Goal: Task Accomplishment & Management: Manage account settings

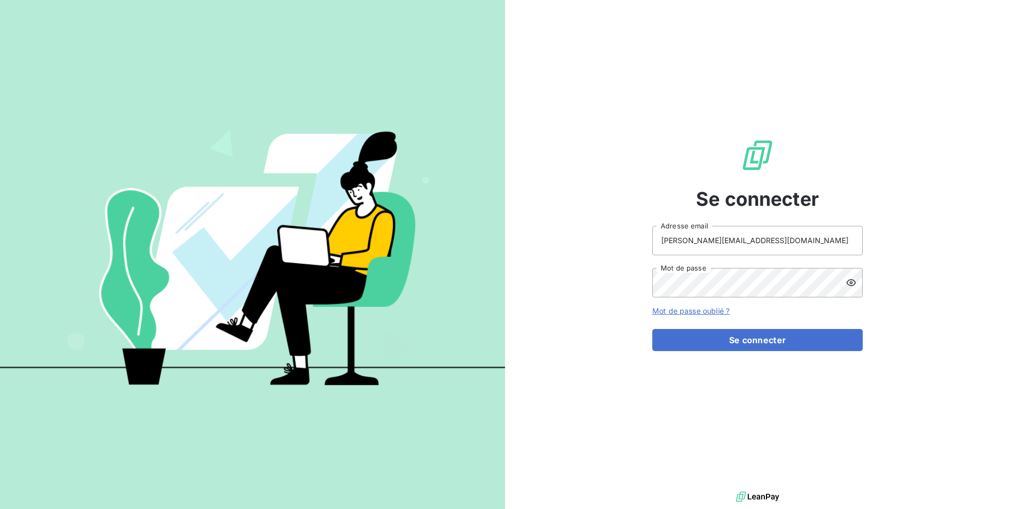
type input "[PERSON_NAME][EMAIL_ADDRESS][DOMAIN_NAME]"
click at [757, 339] on button "Se connecter" at bounding box center [757, 340] width 210 height 22
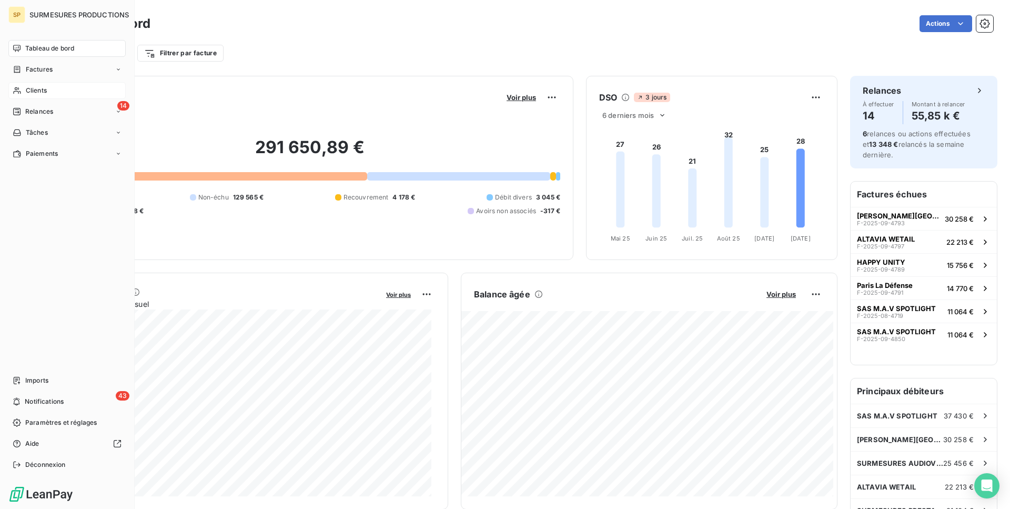
click at [43, 94] on span "Clients" at bounding box center [36, 90] width 21 height 9
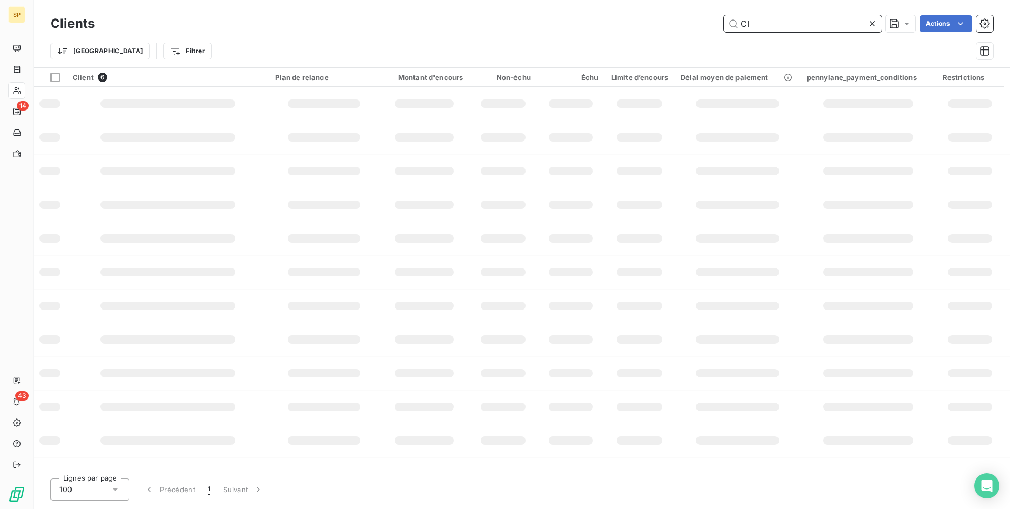
type input "C"
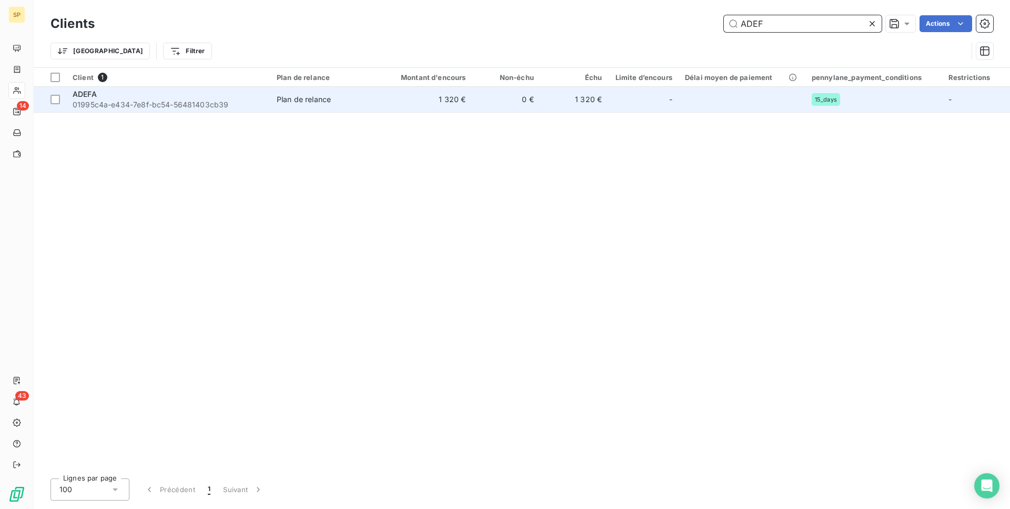
type input "ADEF"
click at [396, 102] on td "1 320 €" at bounding box center [426, 99] width 91 height 25
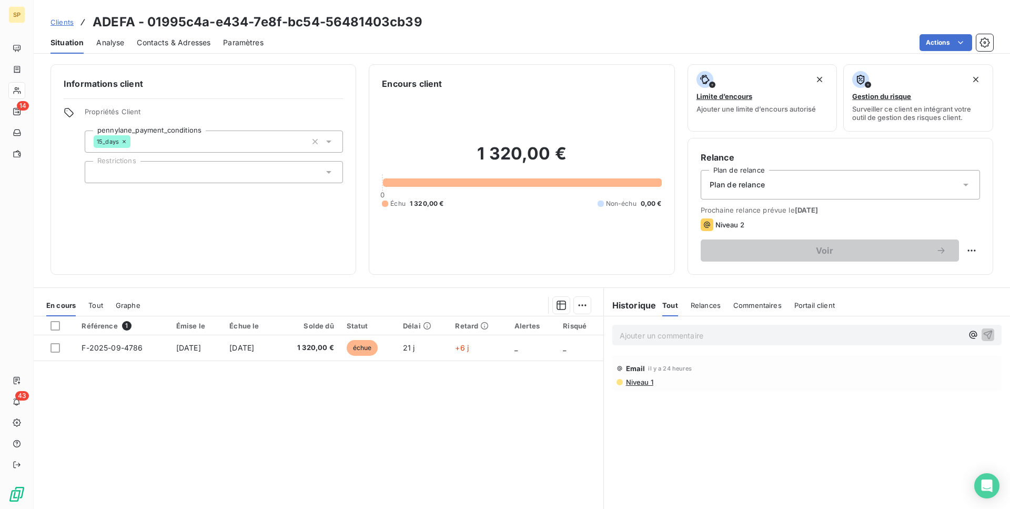
click at [692, 338] on p "Ajouter un commentaire ﻿" at bounding box center [791, 335] width 343 height 13
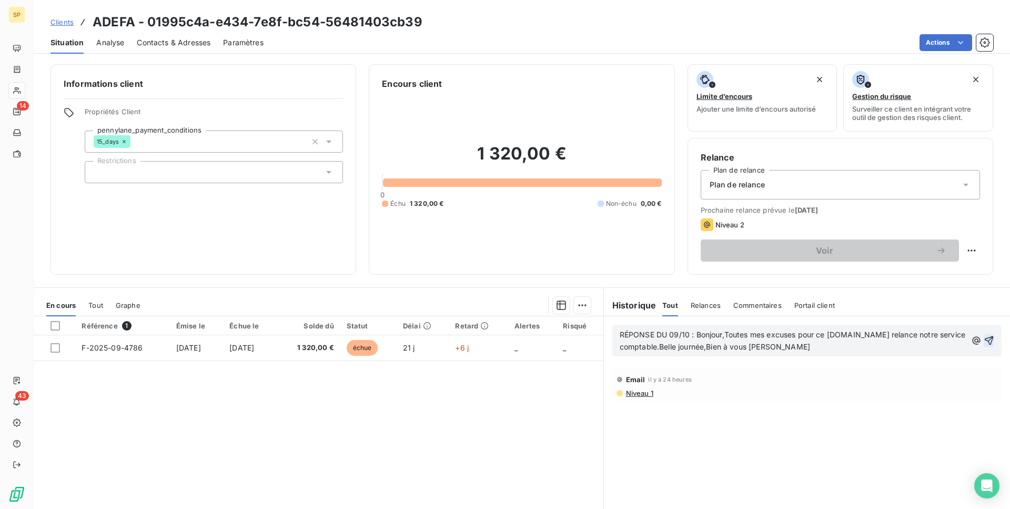
click at [985, 338] on icon "button" at bounding box center [989, 340] width 9 height 9
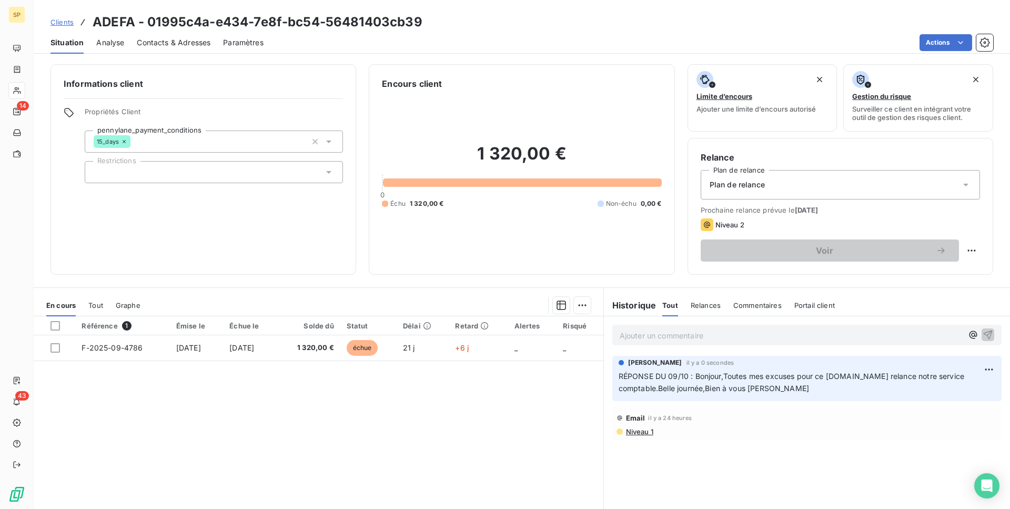
click at [16, 89] on icon at bounding box center [17, 90] width 9 height 8
click at [17, 89] on icon at bounding box center [17, 90] width 9 height 8
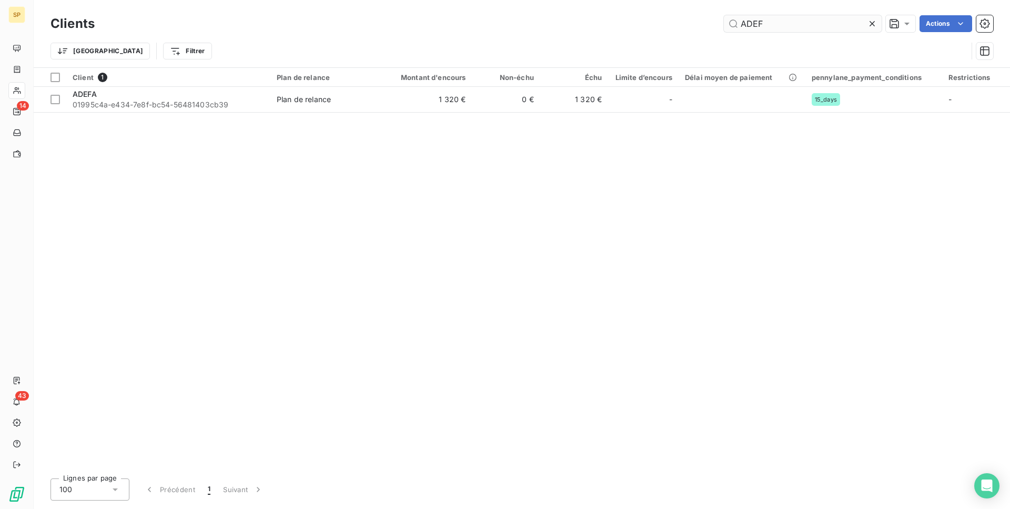
drag, startPoint x: 798, startPoint y: 17, endPoint x: 735, endPoint y: 17, distance: 63.1
click at [724, 16] on input "ADEF" at bounding box center [803, 23] width 158 height 17
drag, startPoint x: 771, startPoint y: 21, endPoint x: 721, endPoint y: 19, distance: 50.5
click at [721, 19] on div "ADEF Actions" at bounding box center [550, 23] width 886 height 17
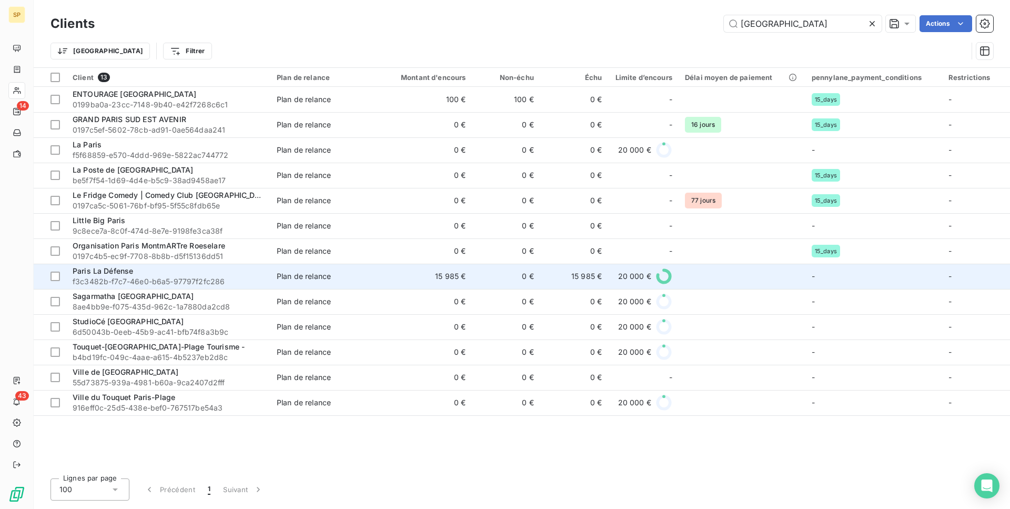
type input "[GEOGRAPHIC_DATA]"
click at [294, 286] on td "Plan de relance" at bounding box center [325, 275] width 110 height 25
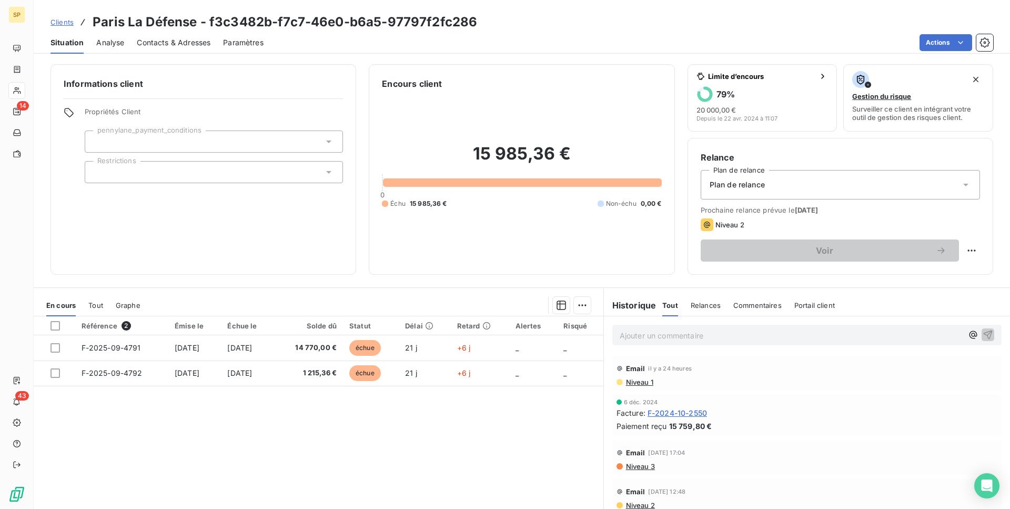
click at [666, 336] on p "Ajouter un commentaire ﻿" at bounding box center [791, 335] width 343 height 13
click at [755, 335] on p "RÉPONSE DU 08/10 :" at bounding box center [791, 335] width 343 height 12
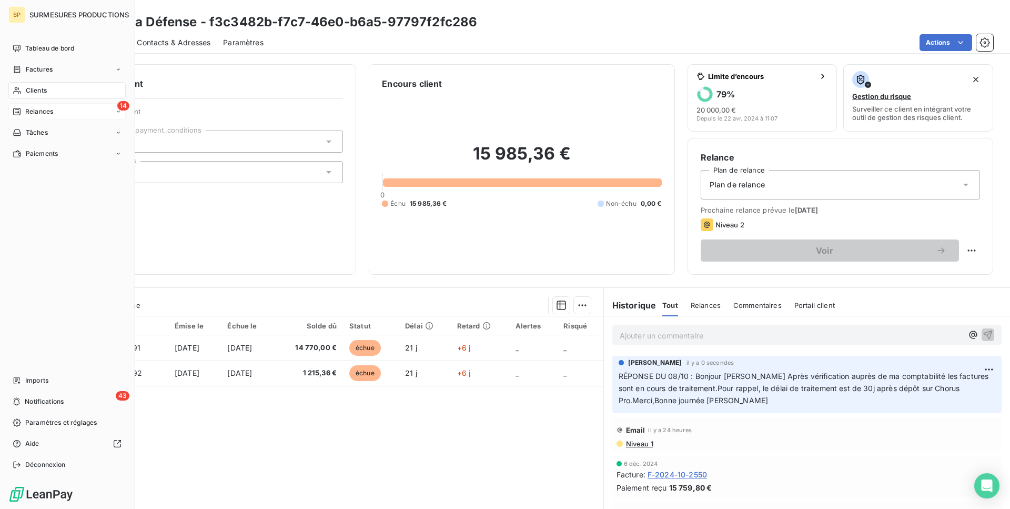
click at [18, 109] on icon at bounding box center [17, 111] width 8 height 8
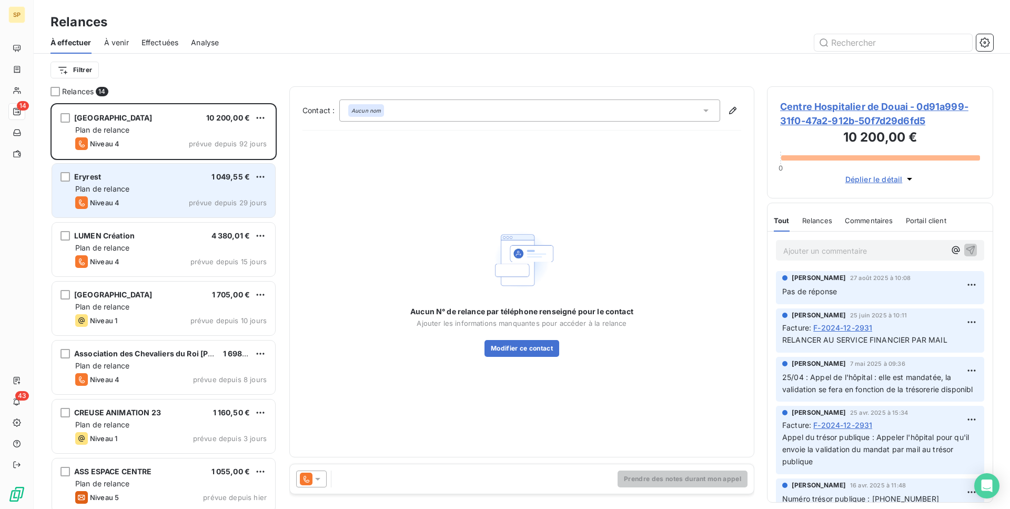
click at [139, 192] on div "Plan de relance" at bounding box center [170, 189] width 191 height 11
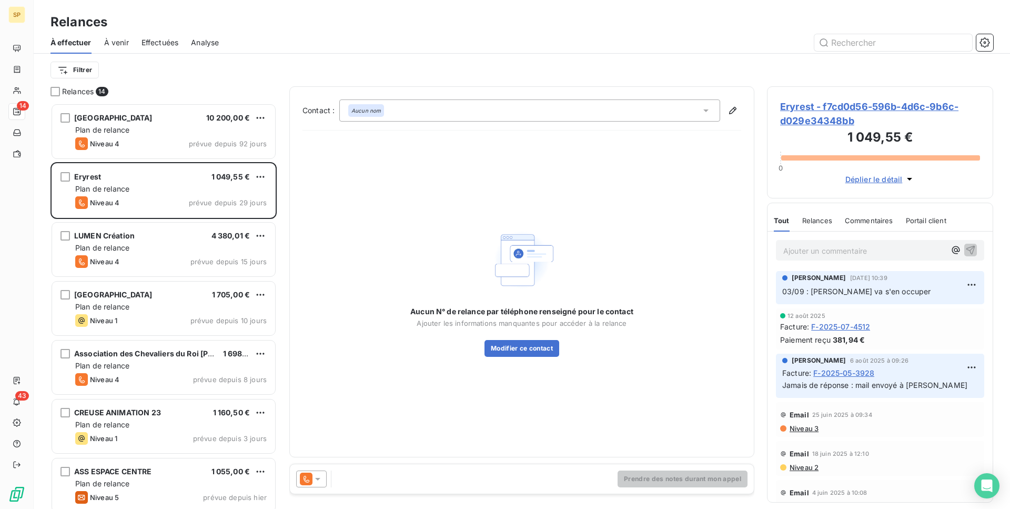
click at [814, 121] on span "Eryrest - f7cd0d56-596b-4d6c-9b6c-d029e34348bb" at bounding box center [880, 113] width 200 height 28
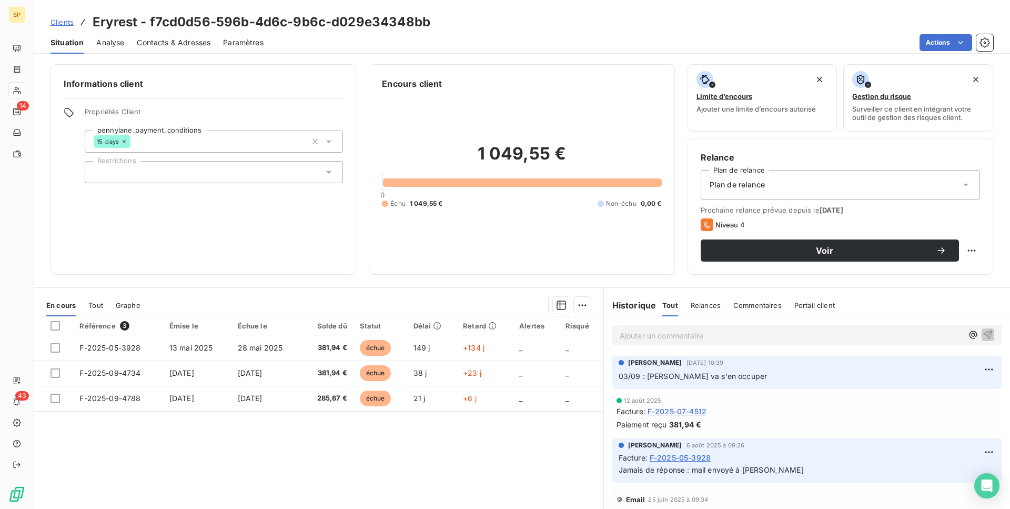
click at [173, 39] on span "Contacts & Adresses" at bounding box center [174, 42] width 74 height 11
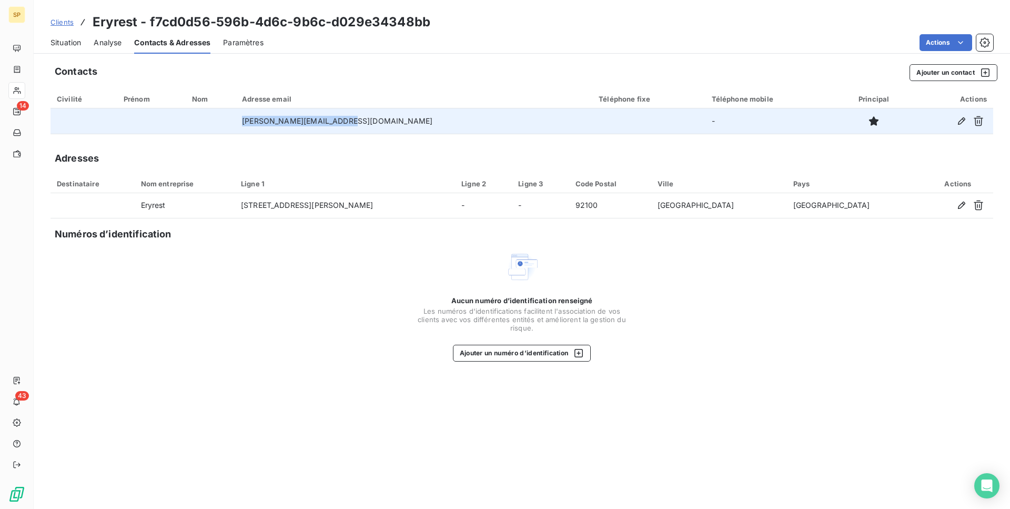
drag, startPoint x: 332, startPoint y: 114, endPoint x: 275, endPoint y: 108, distance: 57.6
click at [275, 108] on td "[PERSON_NAME][EMAIL_ADDRESS][DOMAIN_NAME]" at bounding box center [414, 120] width 357 height 25
copy td "[PERSON_NAME][EMAIL_ADDRESS][DOMAIN_NAME]"
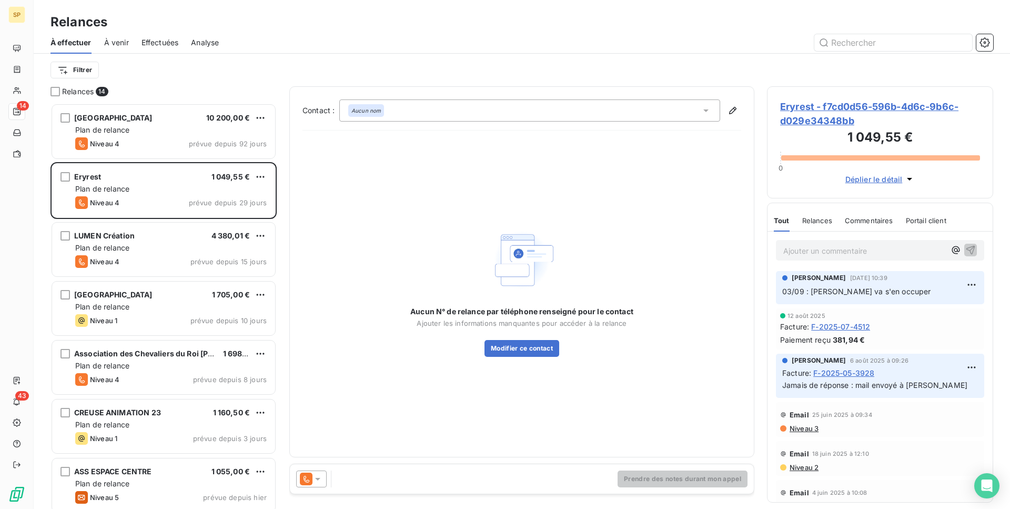
scroll to position [398, 219]
click at [818, 126] on span "Eryrest - f7cd0d56-596b-4d6c-9b6c-d029e34348bb" at bounding box center [880, 113] width 200 height 28
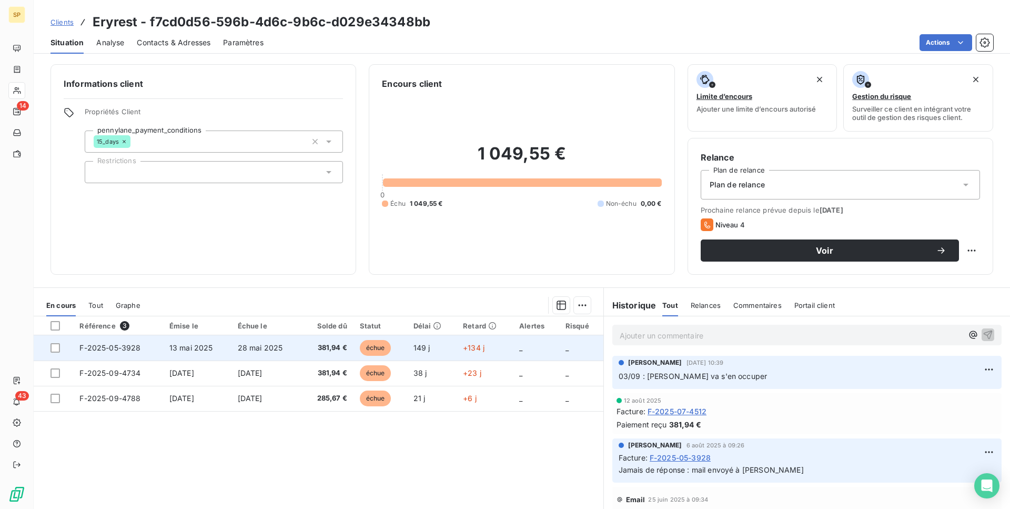
click at [403, 354] on td "échue" at bounding box center [380, 347] width 54 height 25
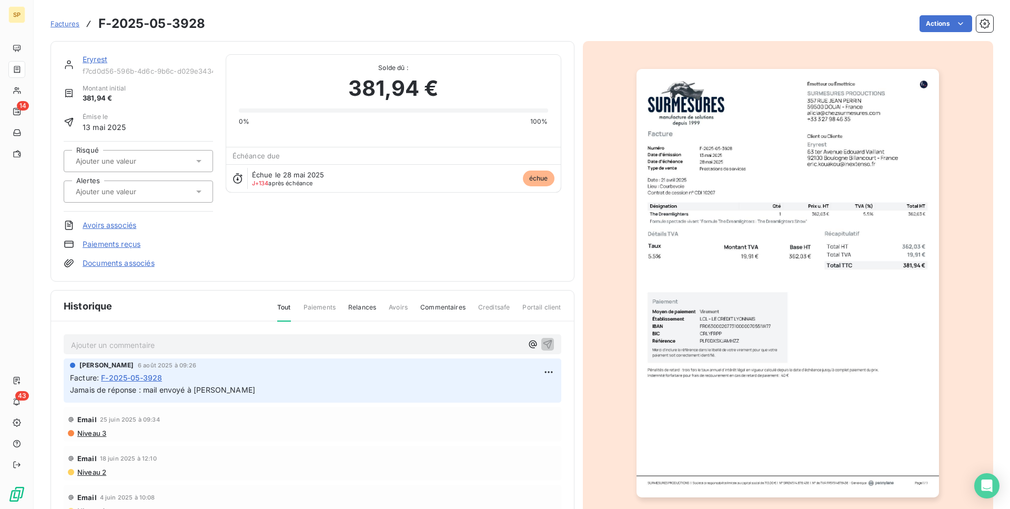
click at [773, 413] on img "button" at bounding box center [787, 283] width 302 height 428
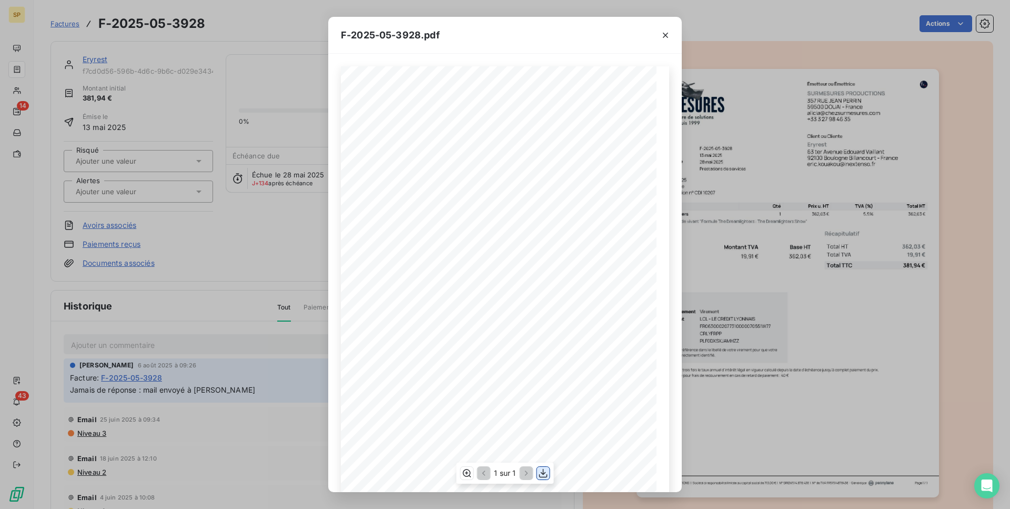
click at [546, 468] on icon "button" at bounding box center [543, 473] width 11 height 11
click at [666, 33] on icon "button" at bounding box center [665, 35] width 11 height 11
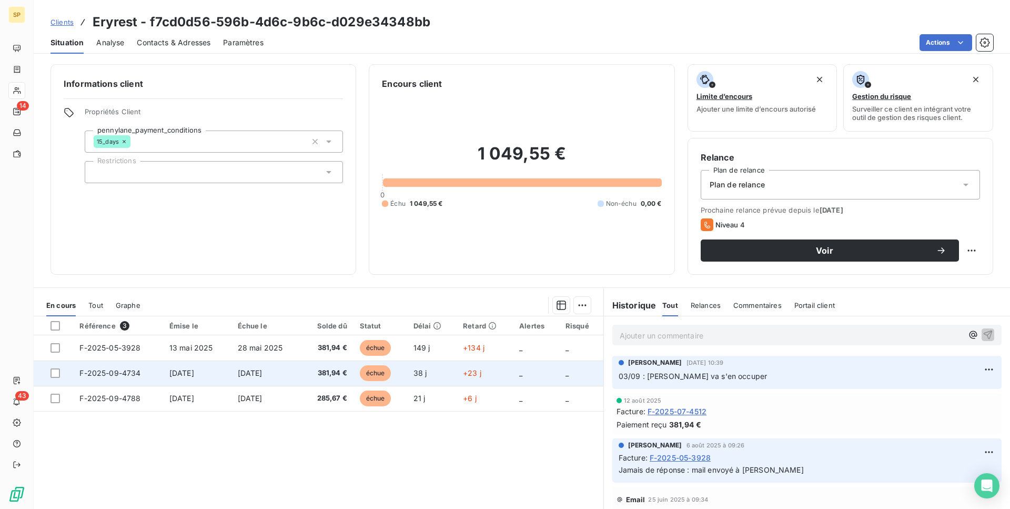
click at [298, 367] on td "[DATE]" at bounding box center [266, 372] width 70 height 25
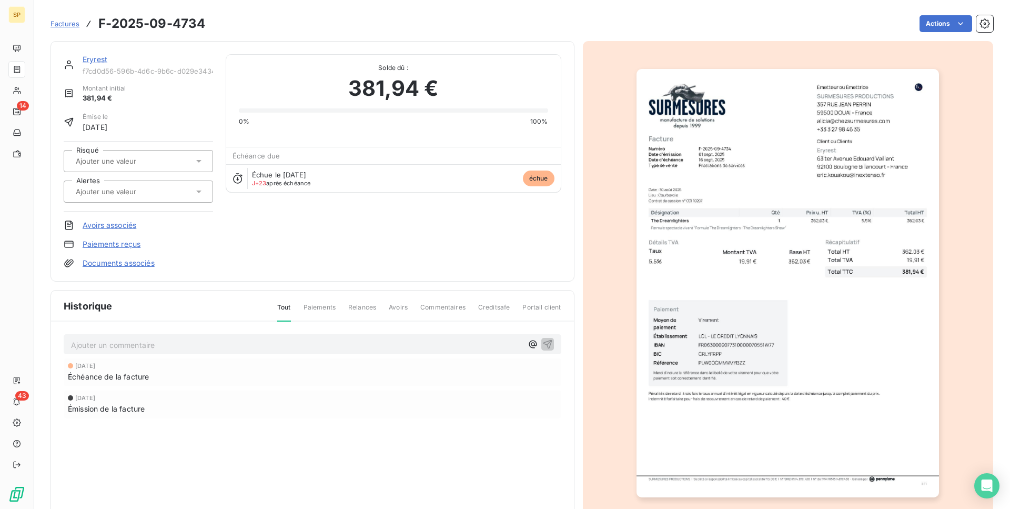
click at [810, 235] on img "button" at bounding box center [787, 283] width 302 height 428
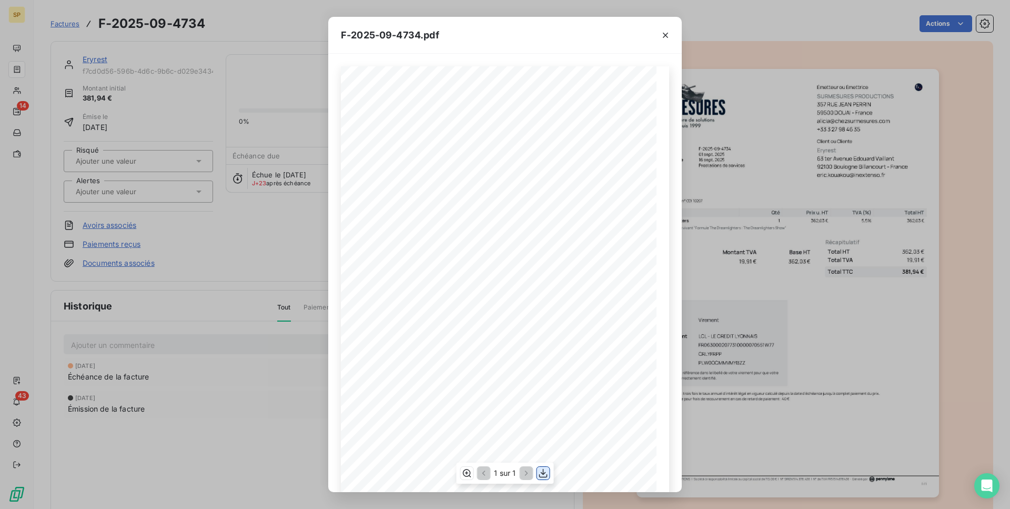
click at [541, 472] on icon "button" at bounding box center [543, 473] width 11 height 11
click at [663, 37] on icon "button" at bounding box center [665, 35] width 11 height 11
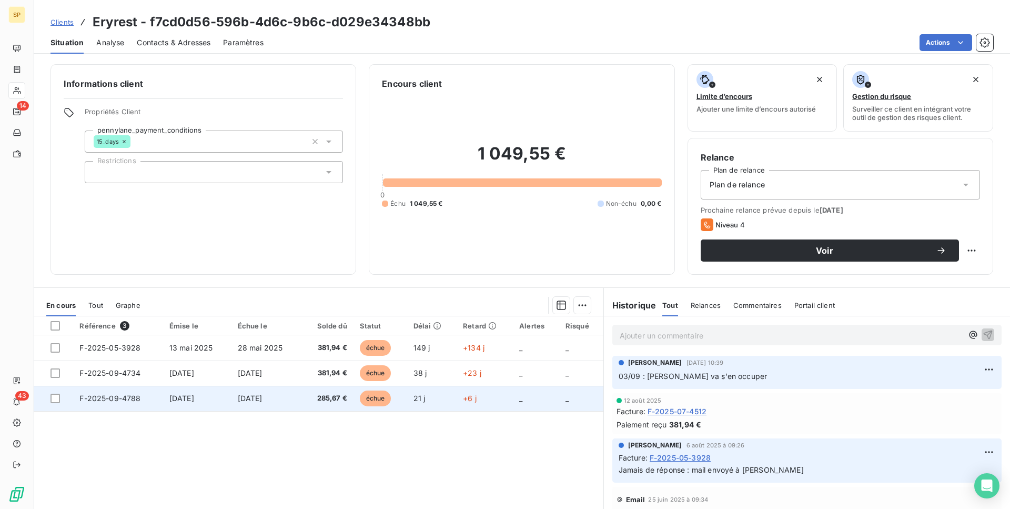
click at [308, 392] on td "285,67 €" at bounding box center [327, 398] width 52 height 25
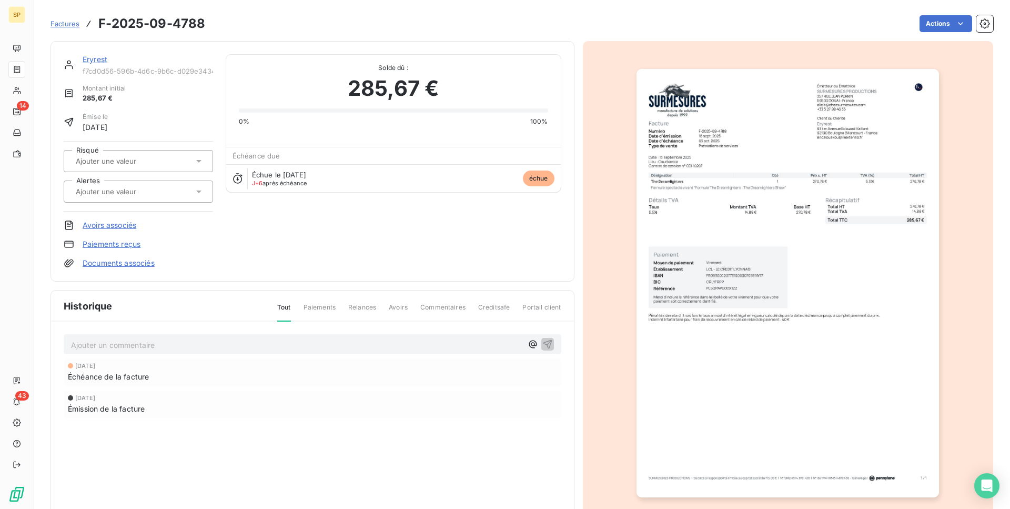
click at [773, 271] on img "button" at bounding box center [787, 283] width 302 height 428
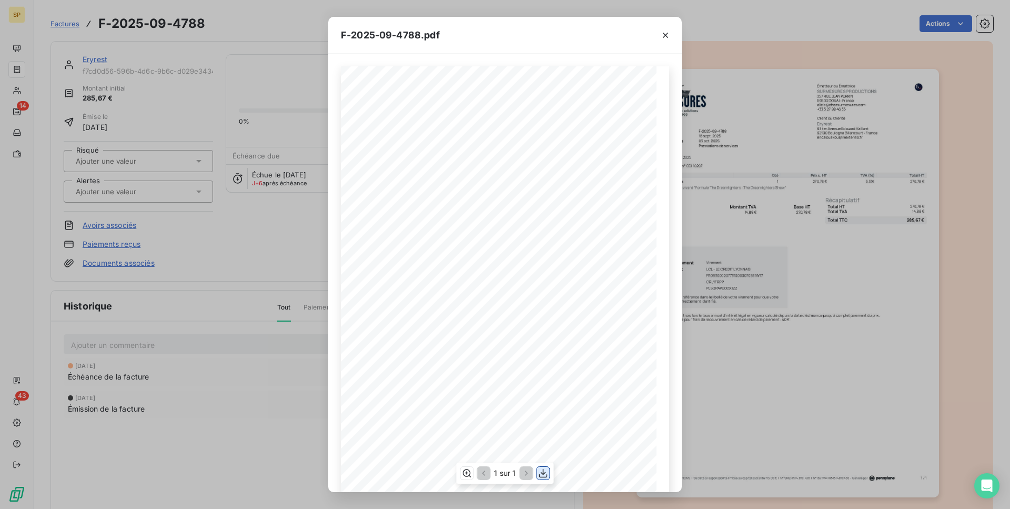
click at [543, 469] on icon "button" at bounding box center [543, 473] width 11 height 11
drag, startPoint x: 674, startPoint y: 34, endPoint x: 665, endPoint y: 35, distance: 8.6
click at [674, 34] on div at bounding box center [665, 35] width 33 height 36
click at [665, 35] on icon "button" at bounding box center [665, 35] width 5 height 5
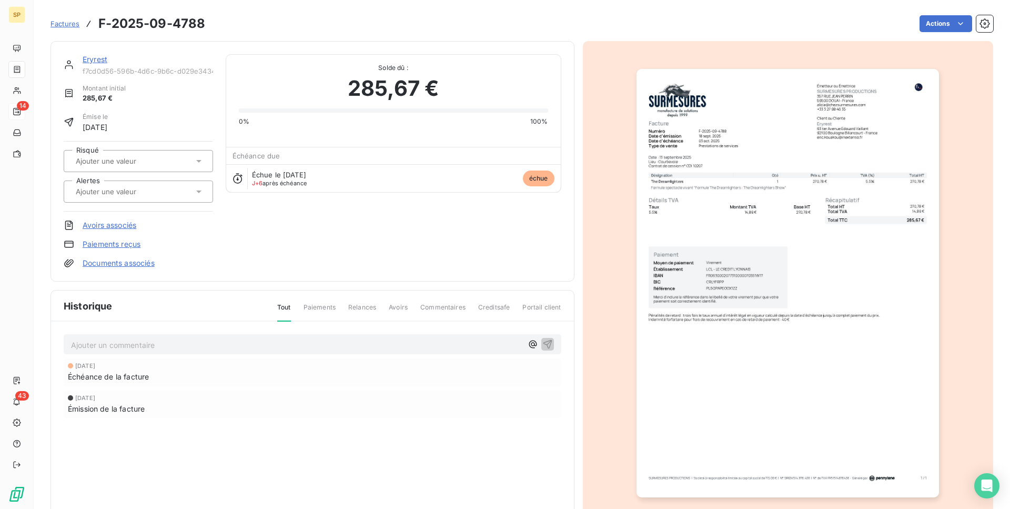
click at [25, 106] on div "14" at bounding box center [16, 111] width 17 height 17
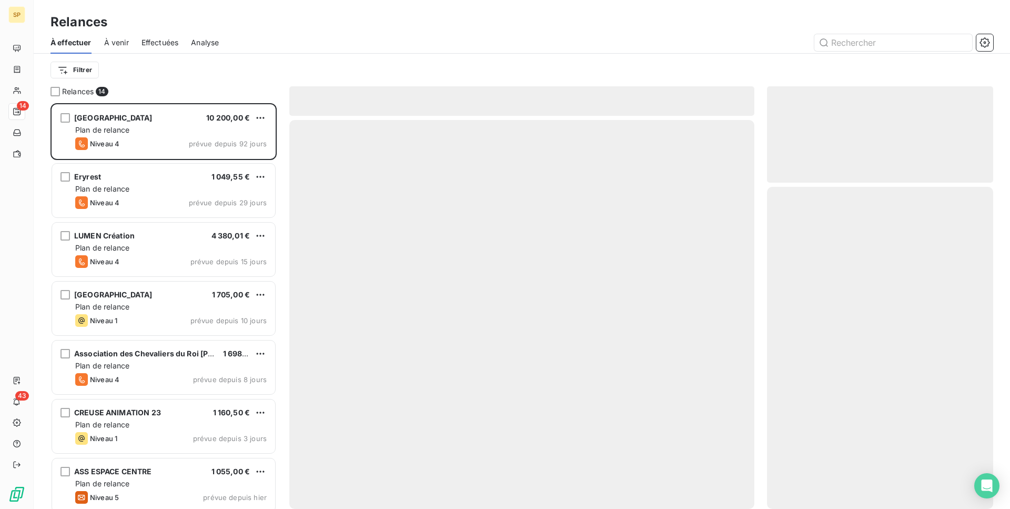
scroll to position [398, 219]
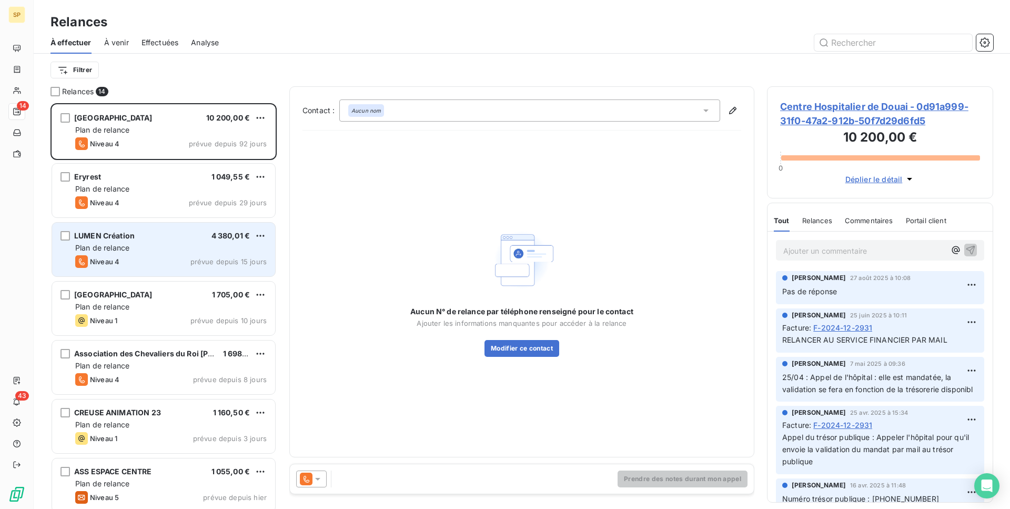
click at [185, 238] on div "LUMEN Création 4 380,01 €" at bounding box center [170, 235] width 191 height 9
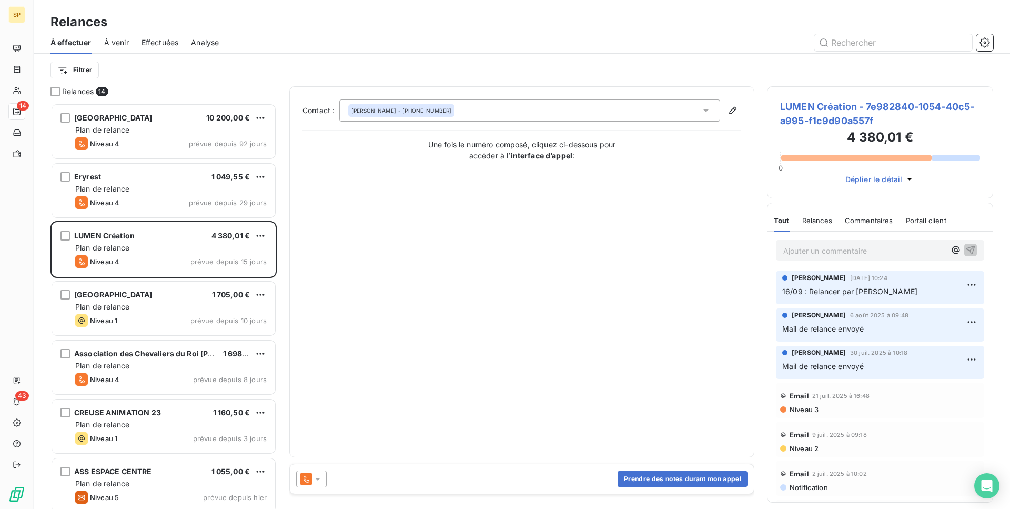
scroll to position [85, 0]
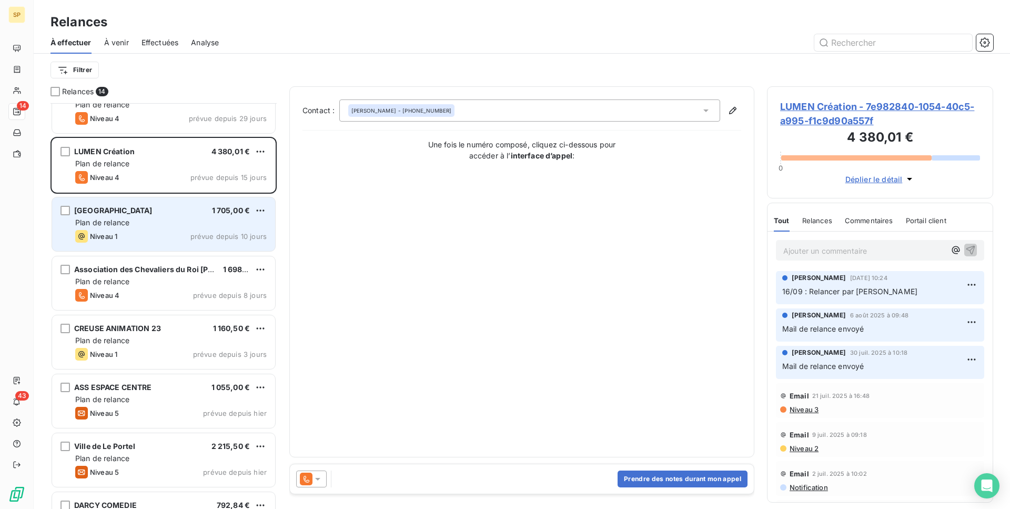
click at [189, 237] on div "Niveau 1 prévue depuis 10 jours" at bounding box center [170, 236] width 191 height 13
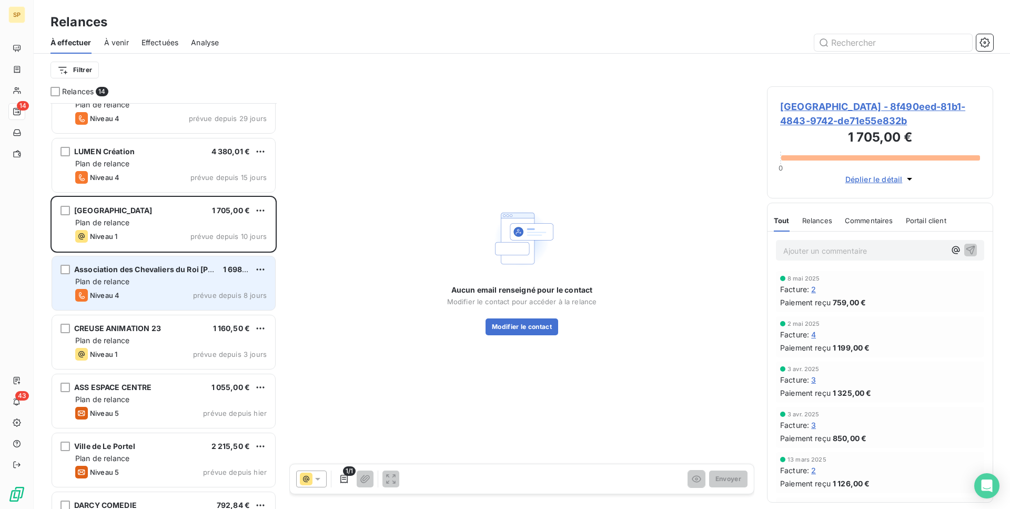
click at [194, 270] on span "Association des Chevaliers du Roi [PERSON_NAME]" at bounding box center [168, 269] width 189 height 9
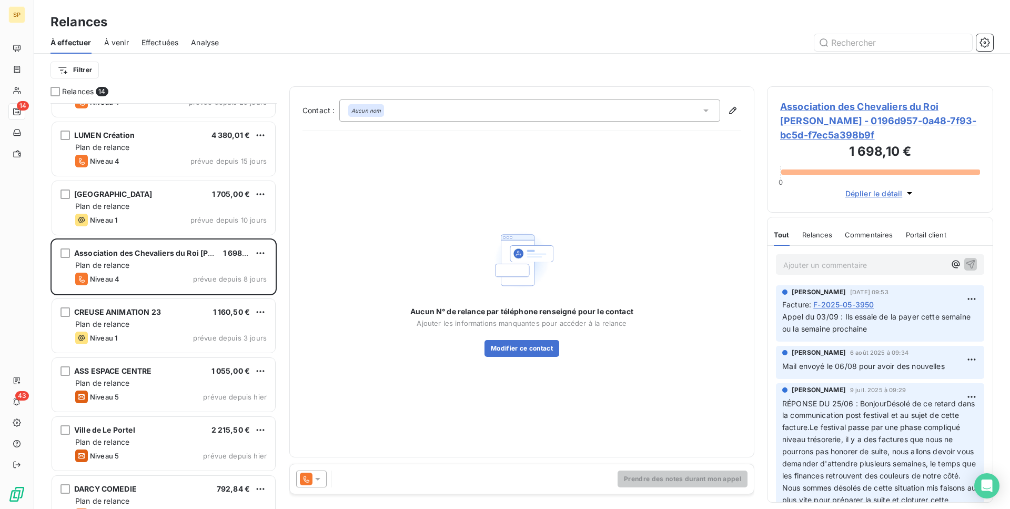
scroll to position [104, 0]
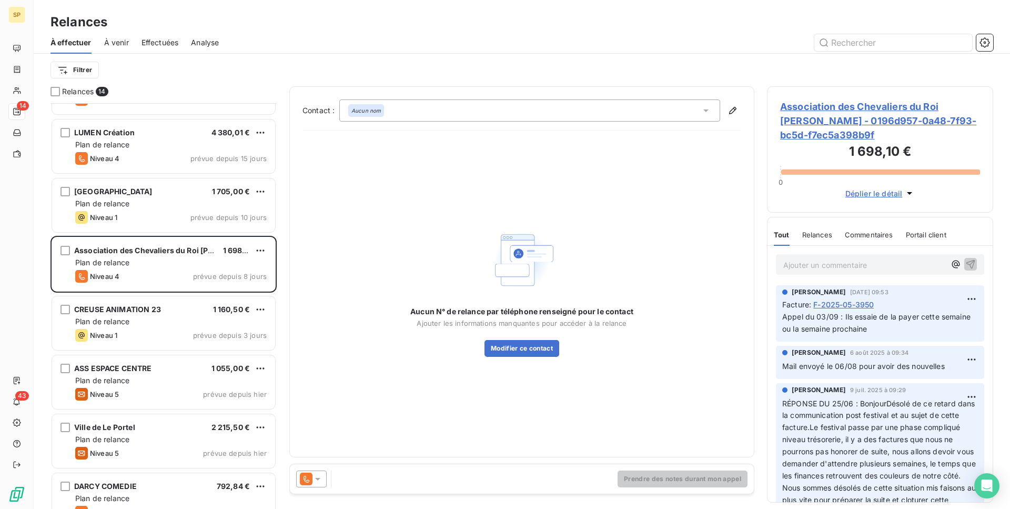
click at [820, 120] on span "Association des Chevaliers du Roi [PERSON_NAME] - 0196d957-0a48-7f93-bc5d-f7ec5…" at bounding box center [880, 120] width 200 height 43
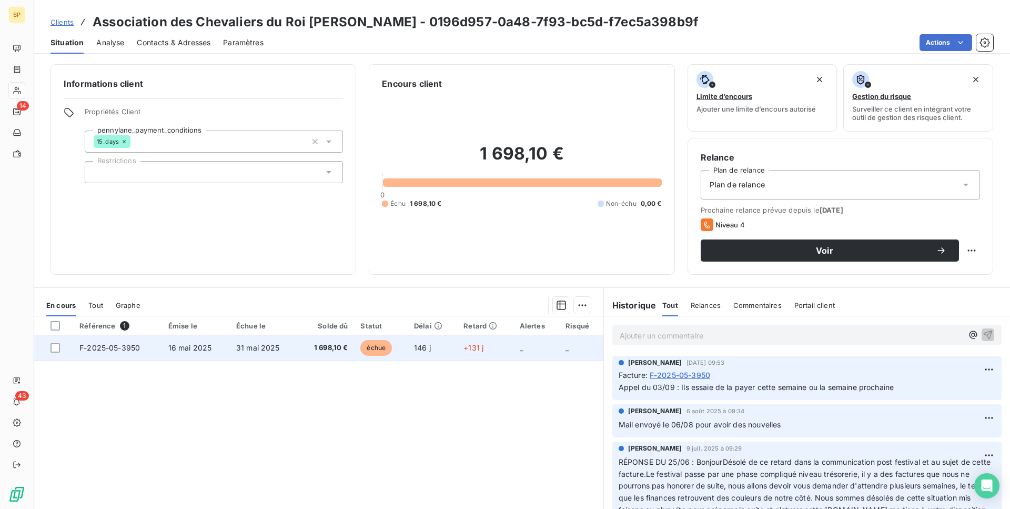
click at [332, 348] on span "1 698,10 €" at bounding box center [326, 347] width 44 height 11
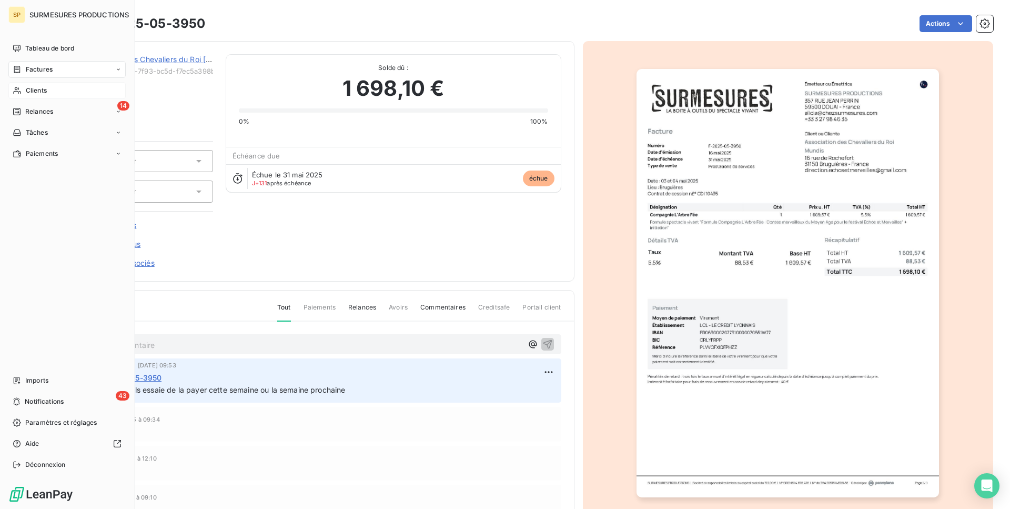
click at [27, 90] on span "Clients" at bounding box center [36, 90] width 21 height 9
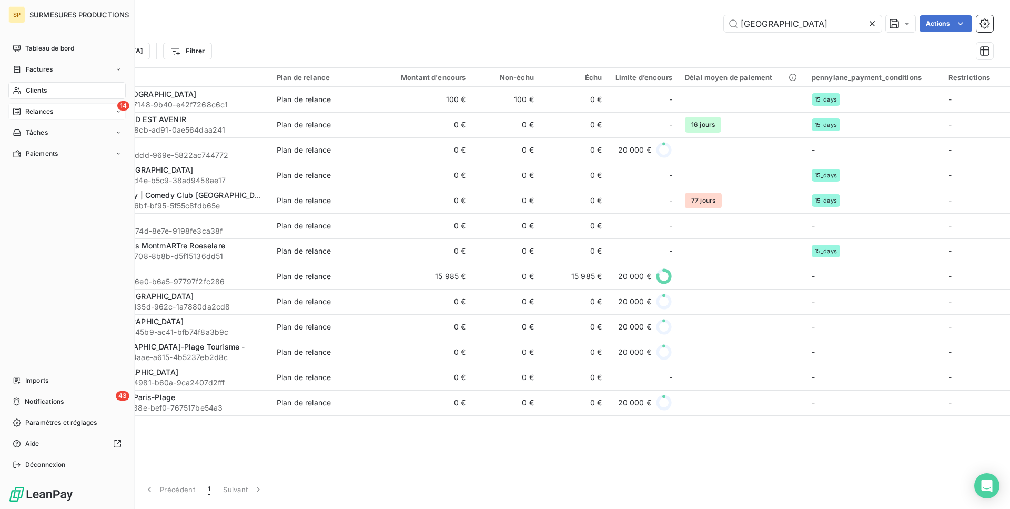
click at [28, 113] on span "Relances" at bounding box center [39, 111] width 28 height 9
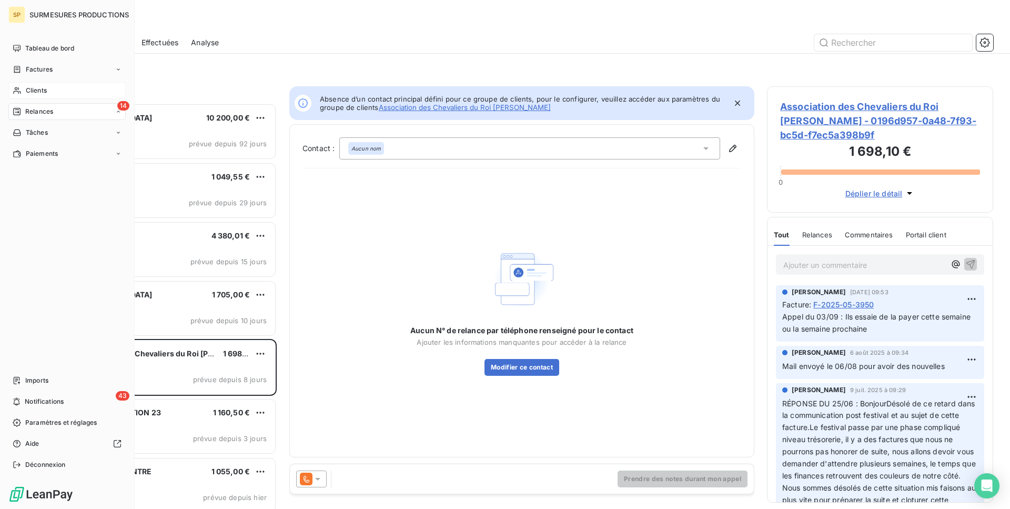
scroll to position [8, 8]
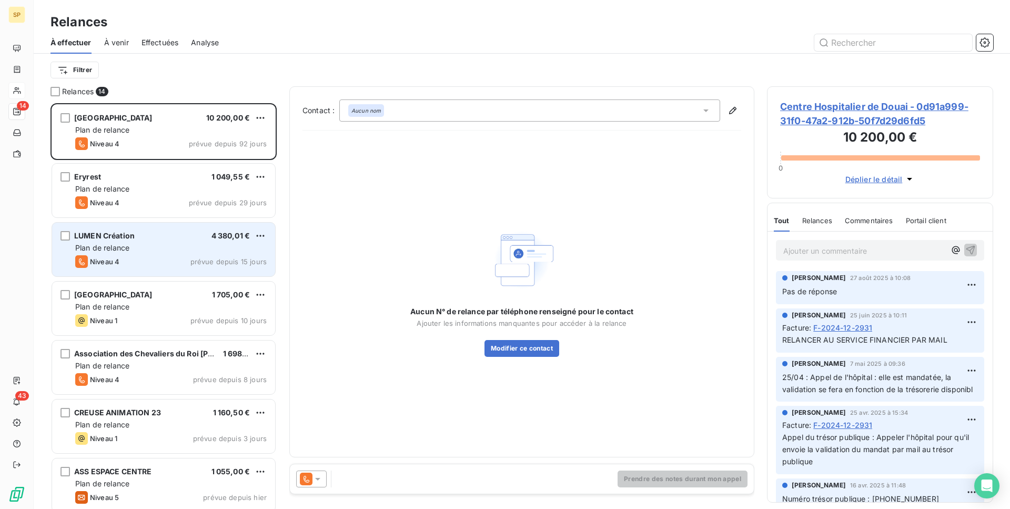
click at [197, 258] on span "prévue depuis 15 jours" at bounding box center [228, 261] width 76 height 8
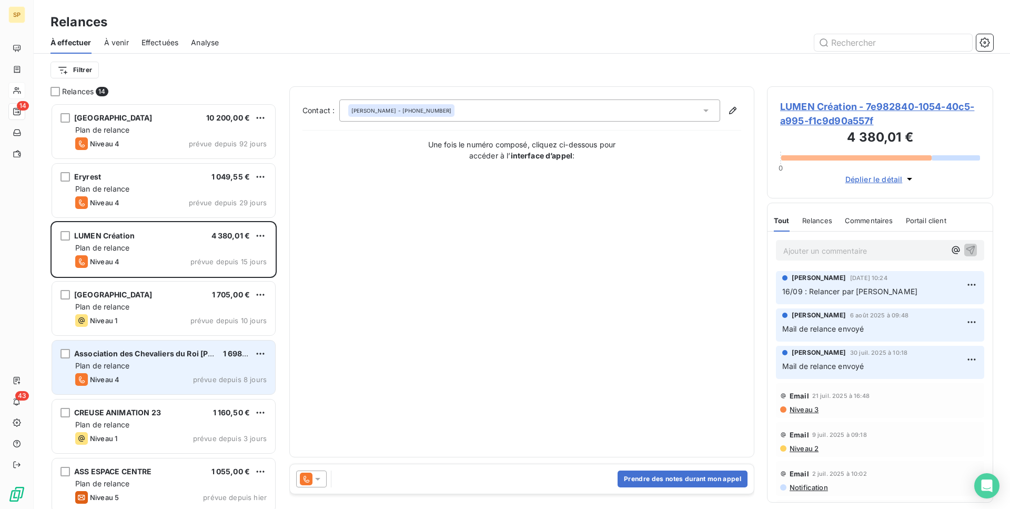
click at [166, 363] on div "Plan de relance" at bounding box center [170, 365] width 191 height 11
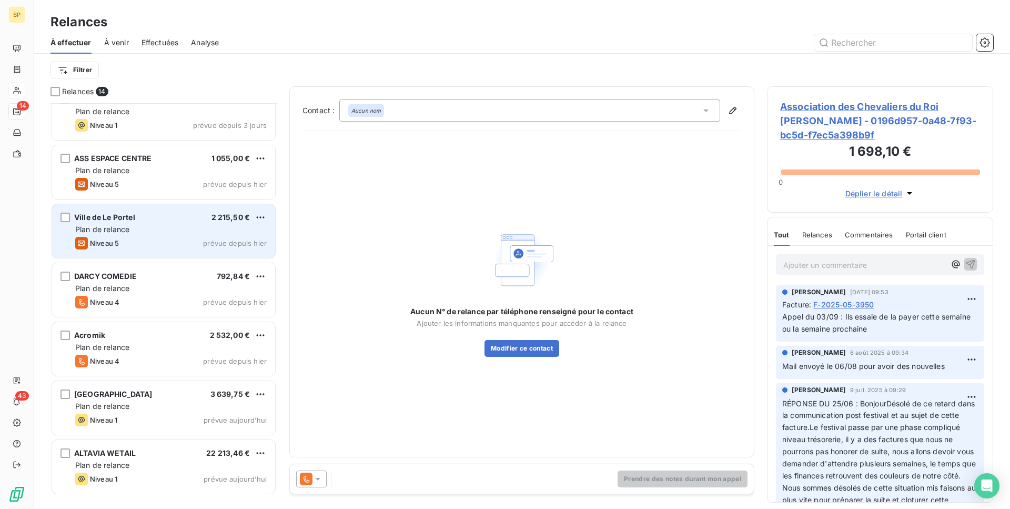
scroll to position [221, 0]
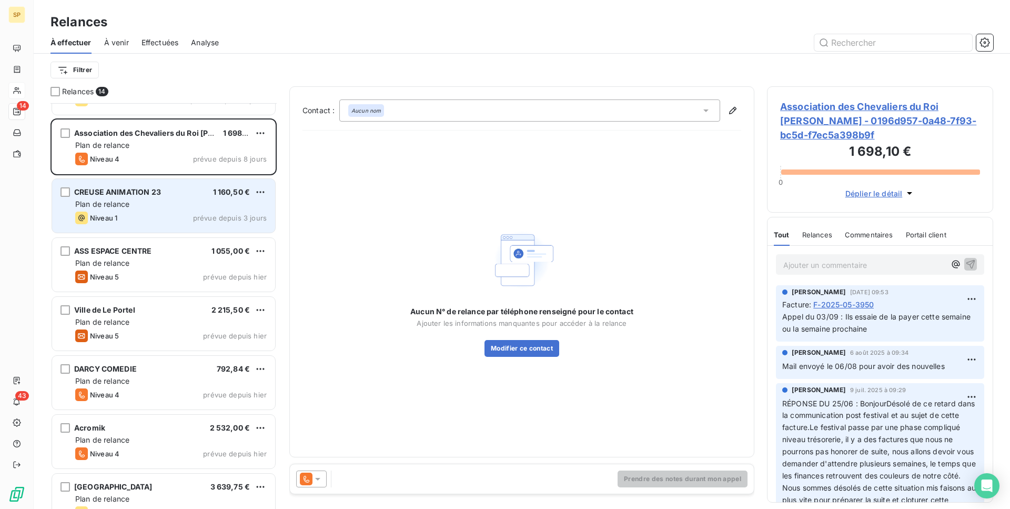
click at [193, 204] on div "Plan de relance" at bounding box center [170, 204] width 191 height 11
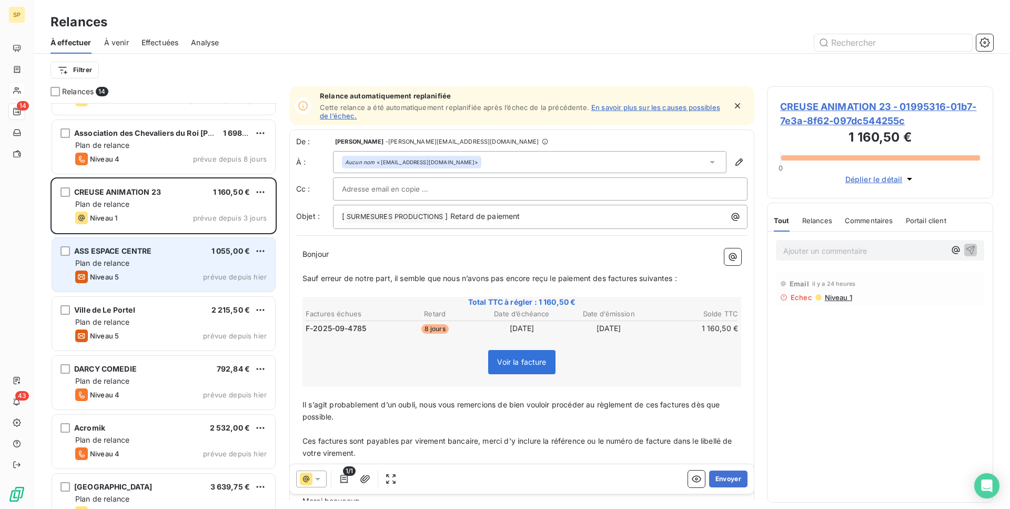
click at [173, 268] on div "Plan de relance" at bounding box center [170, 263] width 191 height 11
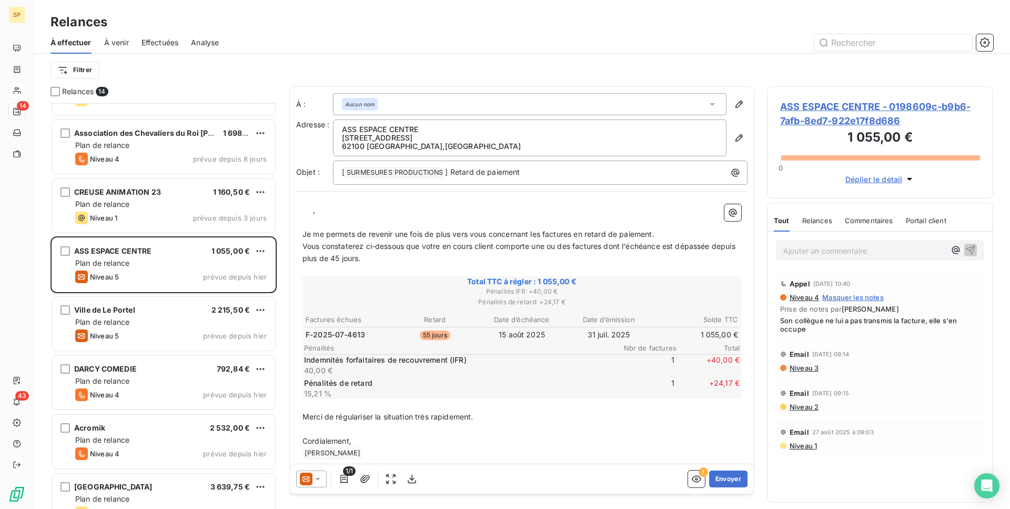
click at [814, 124] on span "ASS ESPACE CENTRE - 0198609c-b9b6-7afb-8ed7-922e17f8d686" at bounding box center [880, 113] width 200 height 28
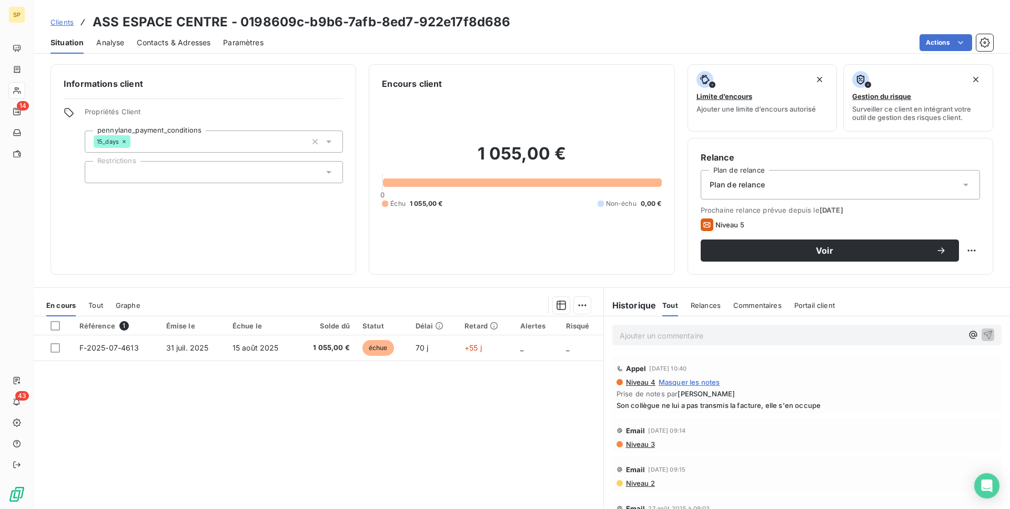
click at [186, 49] on div "Contacts & Adresses" at bounding box center [174, 43] width 74 height 22
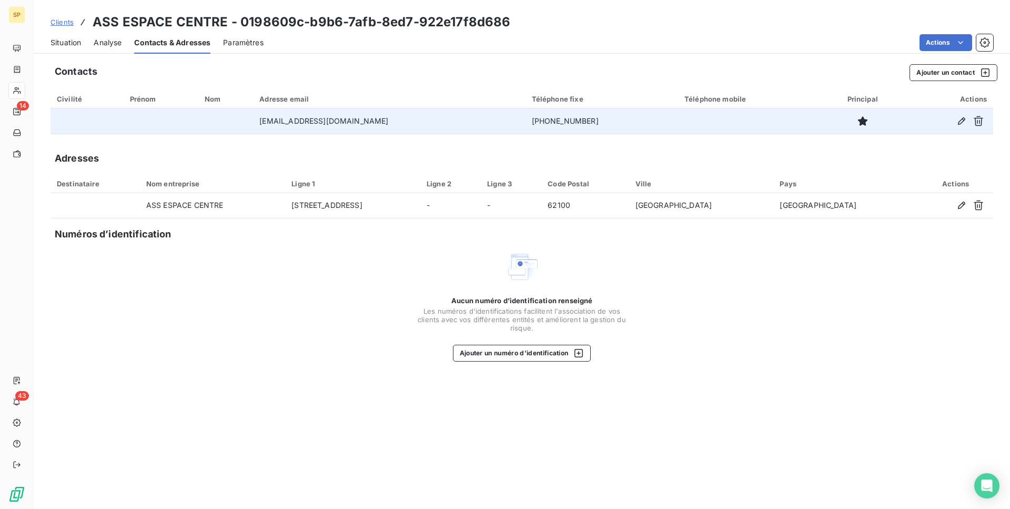
drag, startPoint x: 257, startPoint y: 117, endPoint x: 407, endPoint y: 121, distance: 150.0
click at [407, 121] on td "[EMAIL_ADDRESS][DOMAIN_NAME]" at bounding box center [389, 120] width 272 height 25
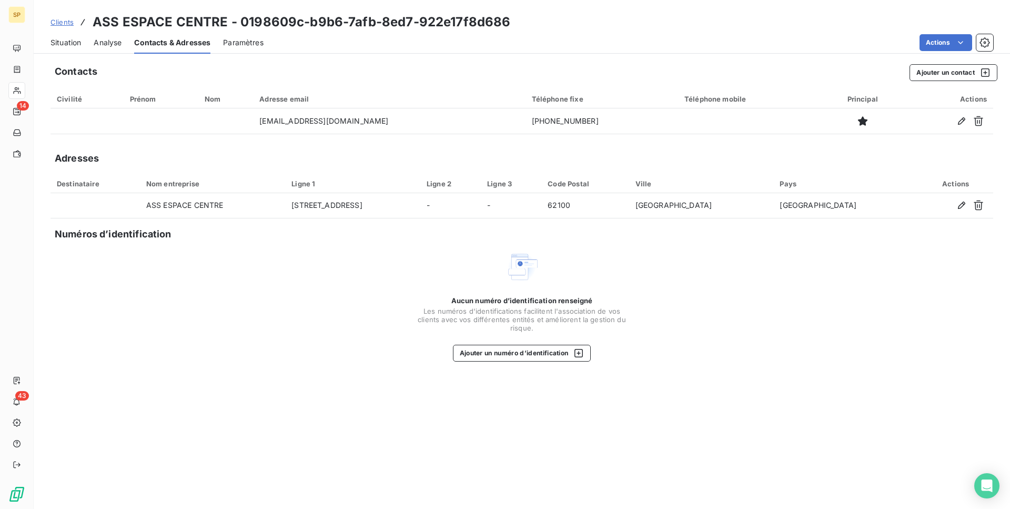
copy td "[EMAIL_ADDRESS][DOMAIN_NAME]"
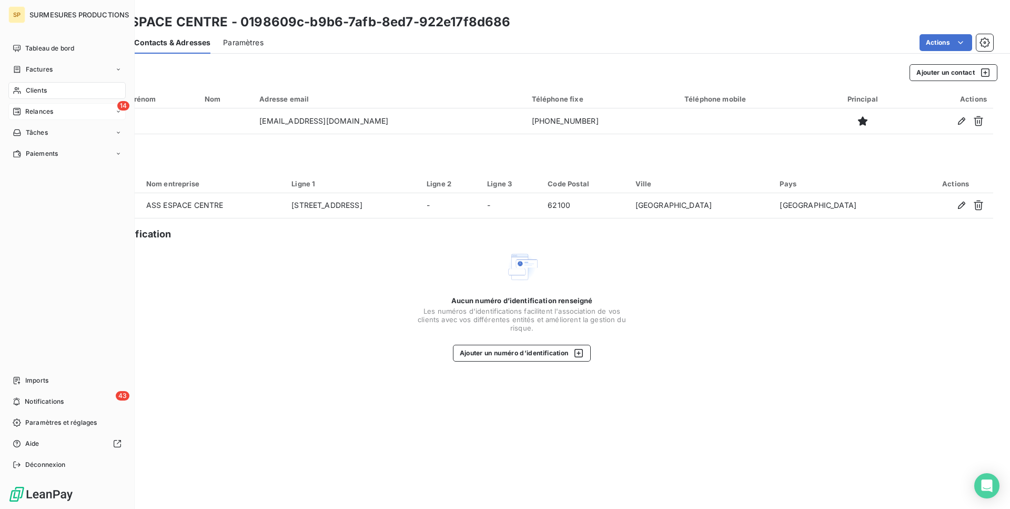
click at [21, 109] on icon at bounding box center [16, 111] width 7 height 7
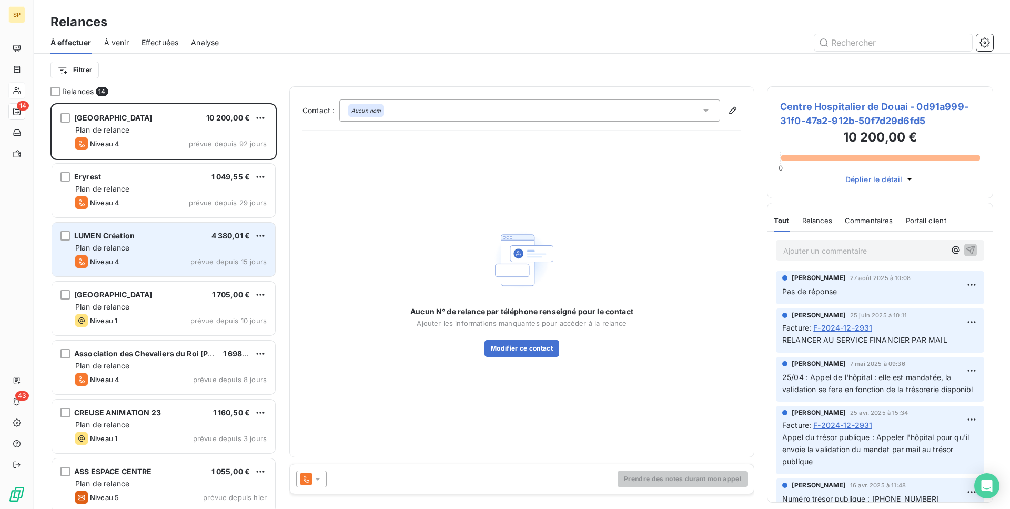
scroll to position [21, 0]
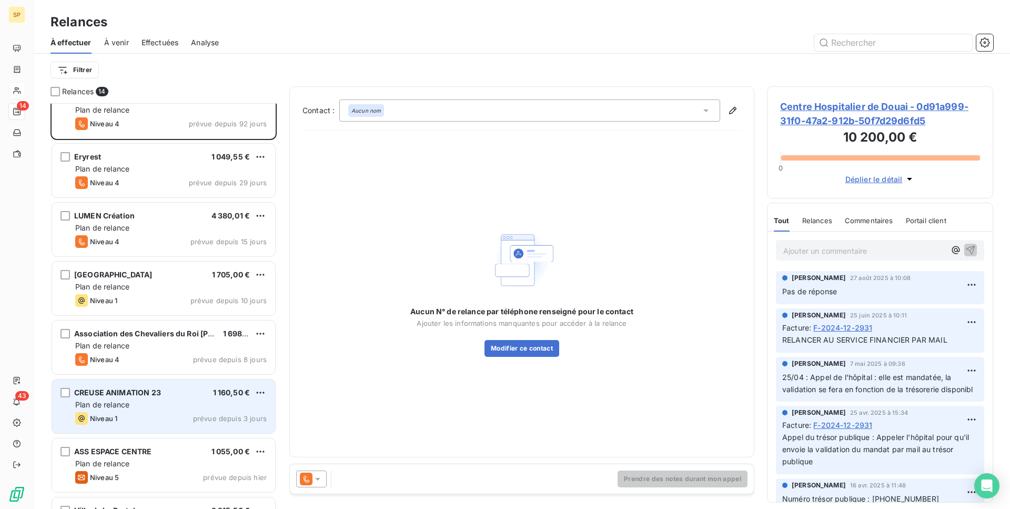
click at [196, 430] on div "CREUSE ANIMATION 23 1 160,50 € Plan de relance Niveau 1 prévue depuis 3 jours" at bounding box center [163, 406] width 223 height 54
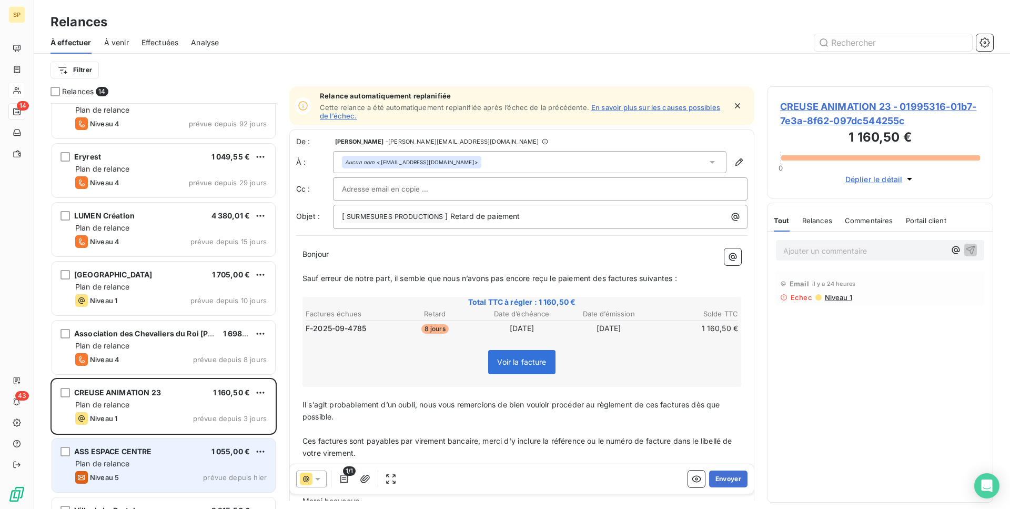
click at [211, 457] on div "ASS ESPACE CENTRE 1 055,00 € Plan de relance Niveau 5 prévue depuis hier" at bounding box center [163, 465] width 223 height 54
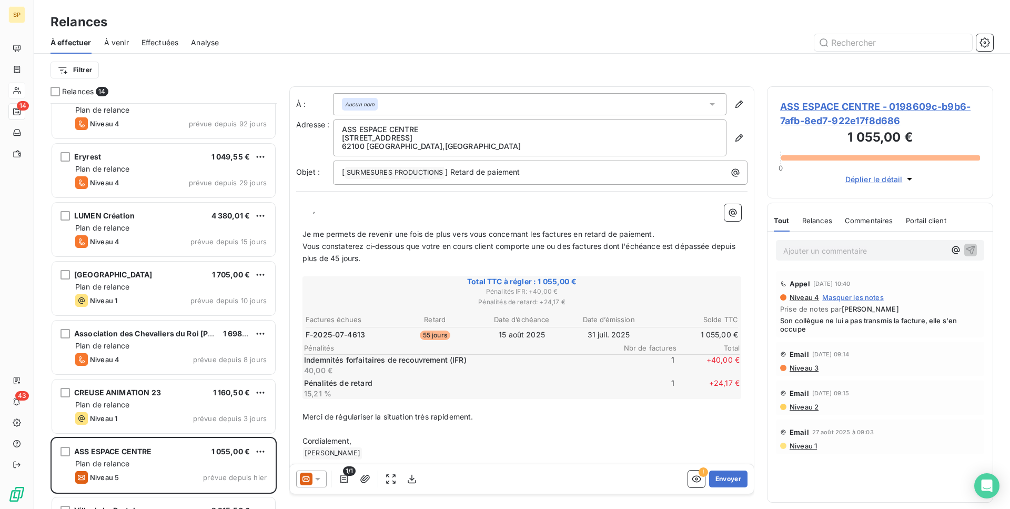
click at [811, 106] on span "ASS ESPACE CENTRE - 0198609c-b9b6-7afb-8ed7-922e17f8d686" at bounding box center [880, 113] width 200 height 28
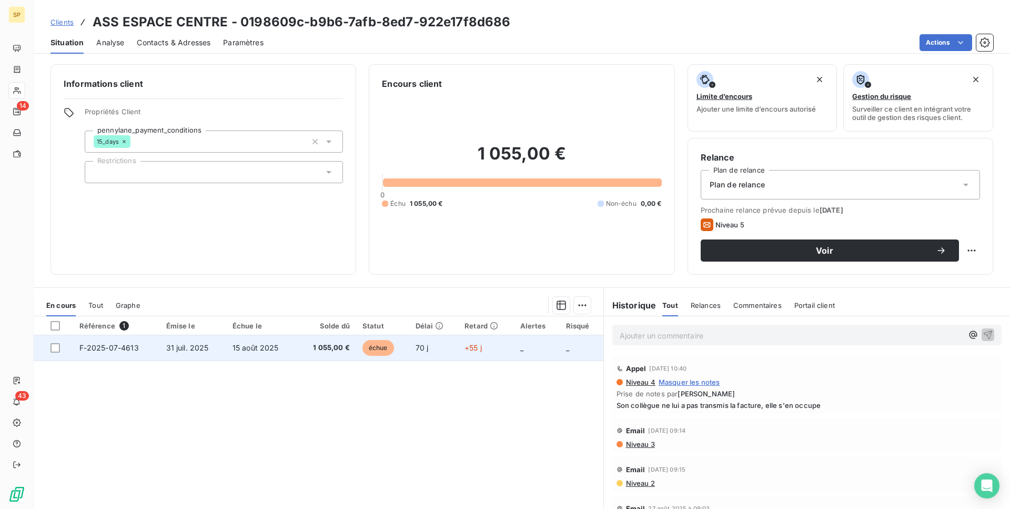
click at [453, 340] on td "70 j" at bounding box center [433, 347] width 49 height 25
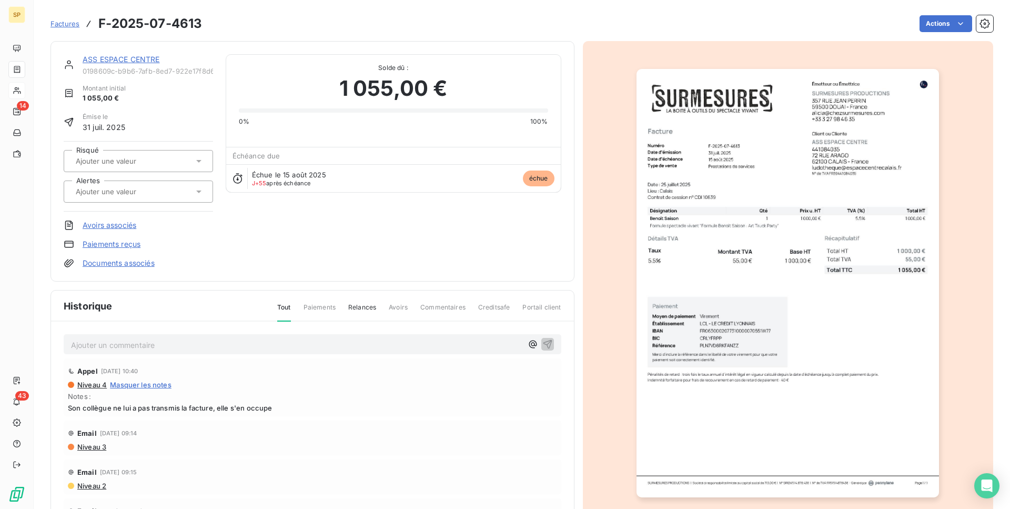
click at [811, 410] on img "button" at bounding box center [787, 283] width 302 height 428
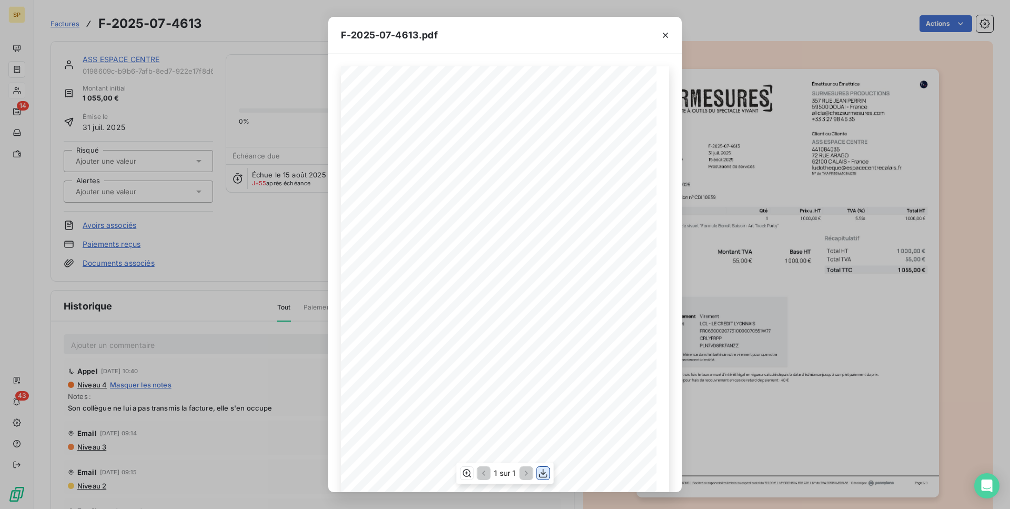
click at [541, 470] on icon "button" at bounding box center [543, 473] width 11 height 11
click at [663, 32] on icon "button" at bounding box center [665, 35] width 11 height 11
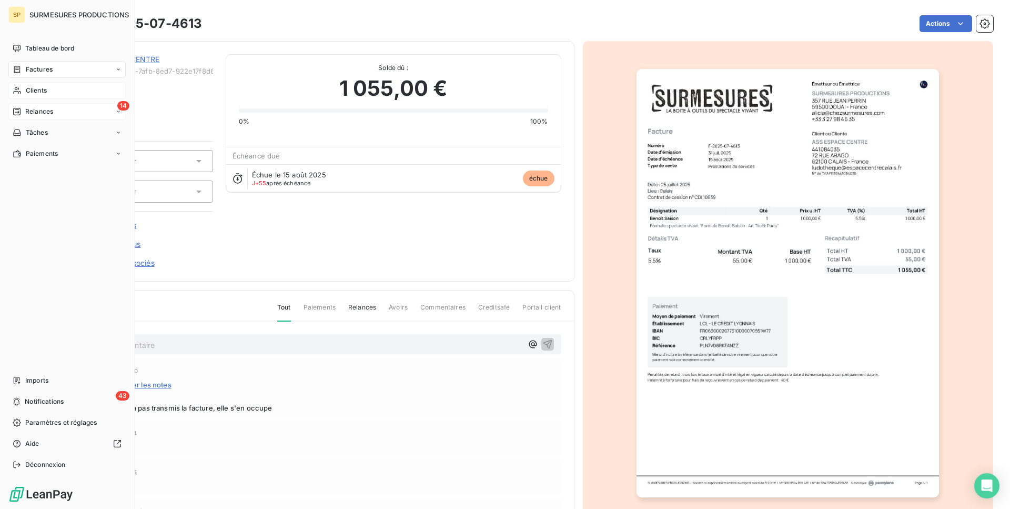
click at [36, 109] on span "Relances" at bounding box center [39, 111] width 28 height 9
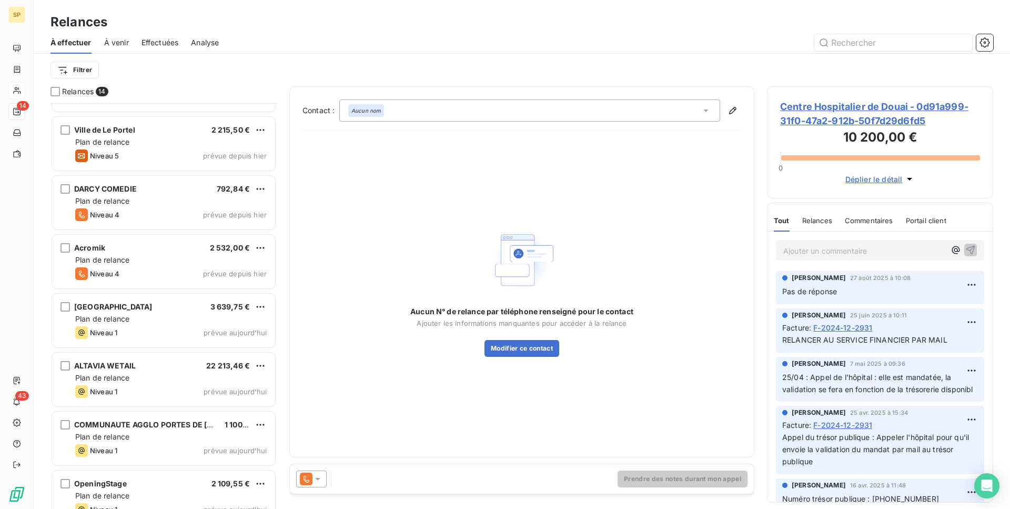
scroll to position [304, 0]
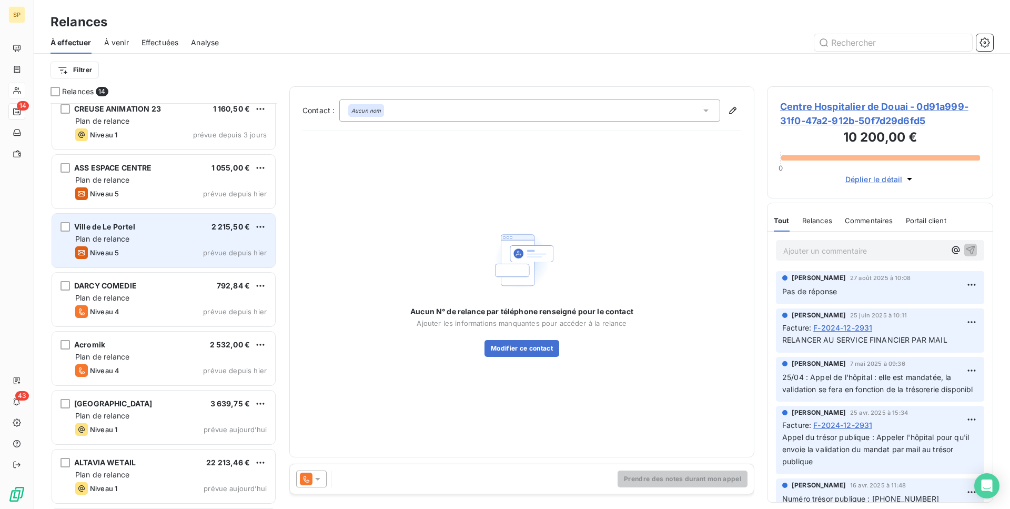
click at [208, 222] on div "Ville de Le Portel 2 215,50 €" at bounding box center [170, 226] width 191 height 9
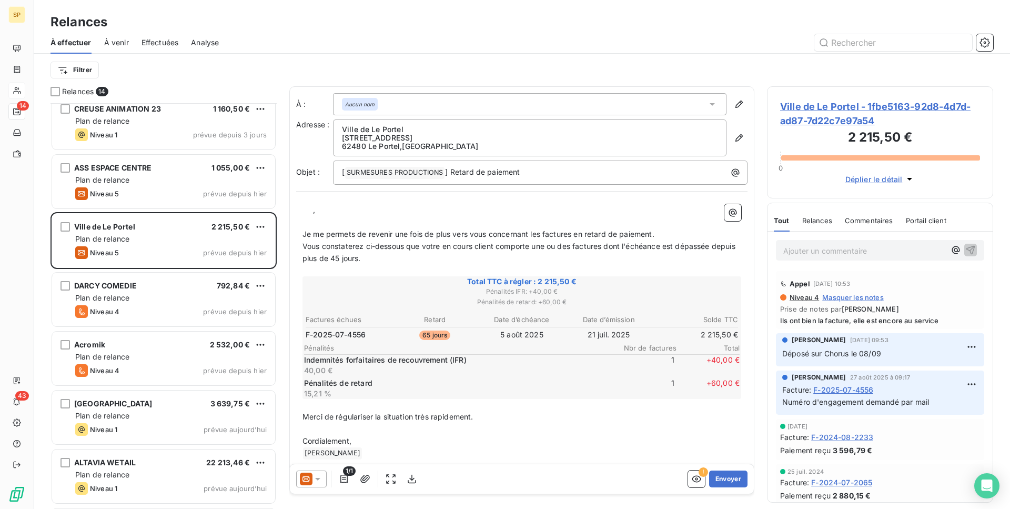
click at [259, 226] on html "SP 14 43 Relances À effectuer À venir Effectuées Analyse Filtrer Relances 14 Ce…" at bounding box center [505, 254] width 1010 height 509
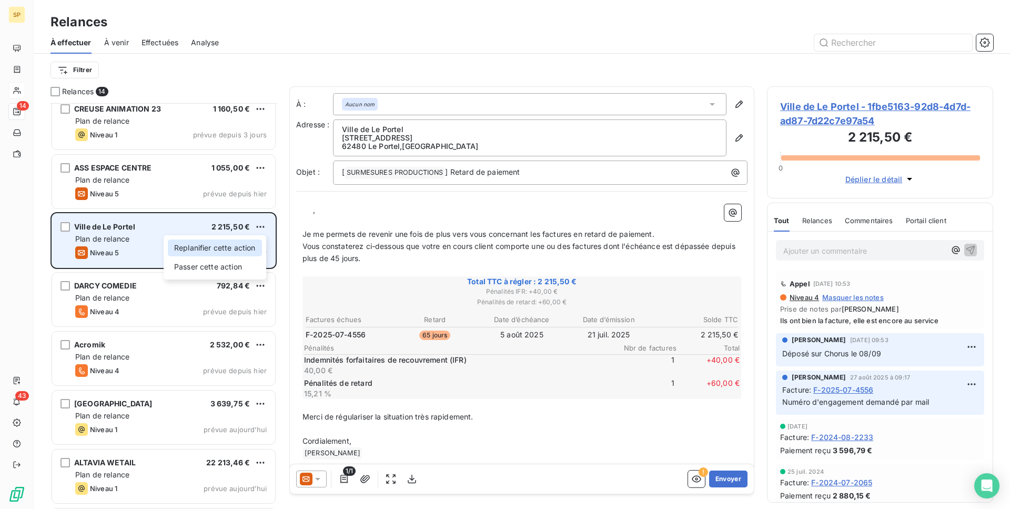
click at [247, 248] on div "Replanifier cette action" at bounding box center [215, 247] width 94 height 17
select select "9"
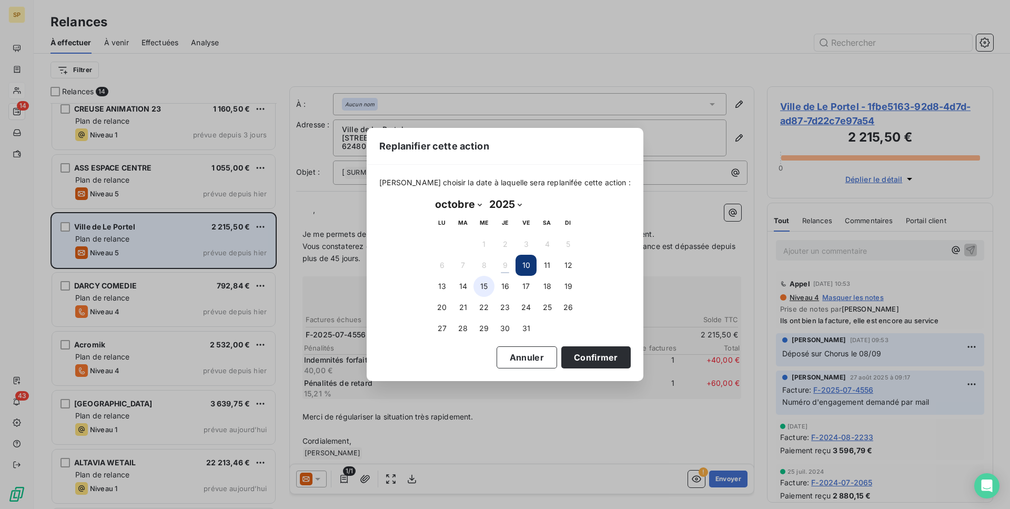
click at [483, 289] on button "15" at bounding box center [483, 286] width 21 height 21
click at [577, 351] on button "Confirmer" at bounding box center [595, 357] width 69 height 22
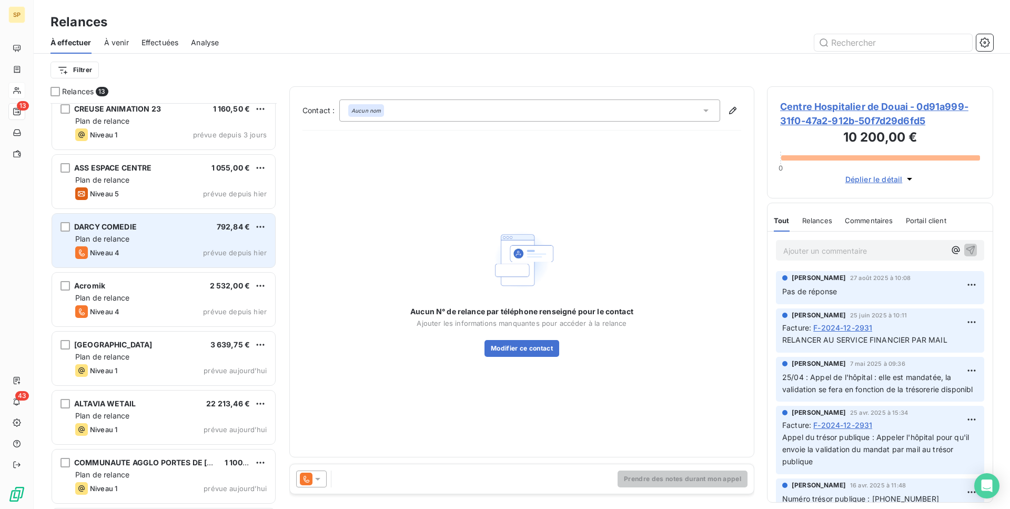
click at [218, 240] on div "Plan de relance" at bounding box center [170, 239] width 191 height 11
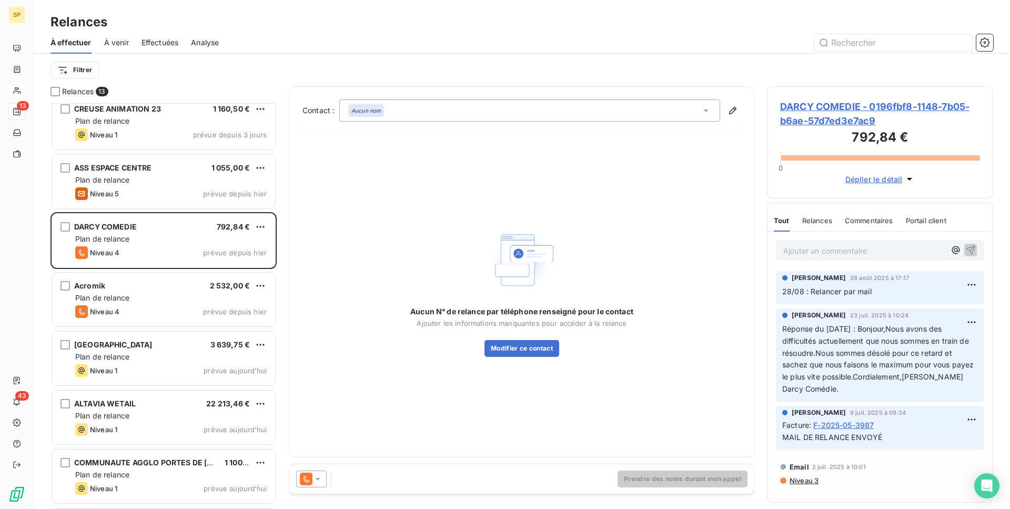
click at [852, 114] on span "DARCY COMEDIE - 0196fbf8-1148-7b05-b6ae-57d7ed3e7ac9" at bounding box center [880, 113] width 200 height 28
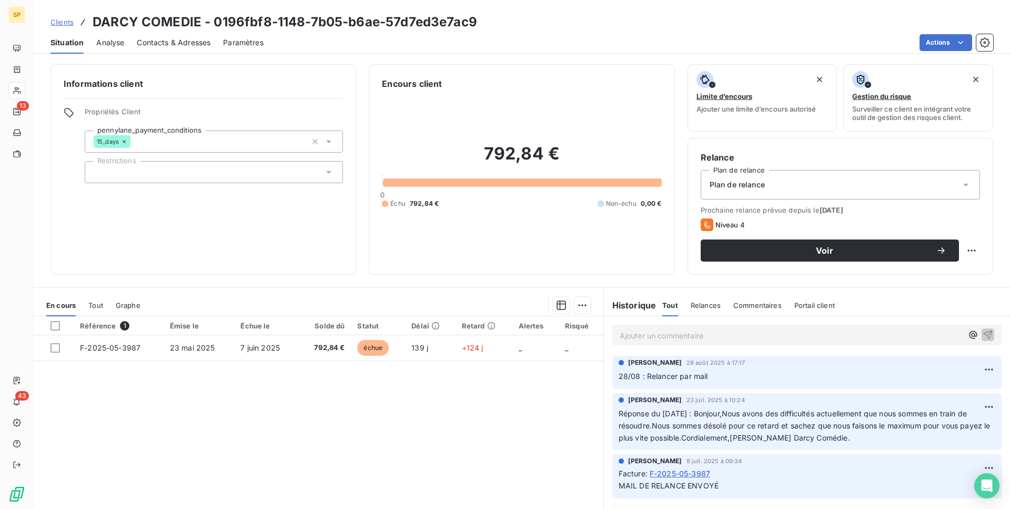
click at [171, 39] on span "Contacts & Adresses" at bounding box center [174, 42] width 74 height 11
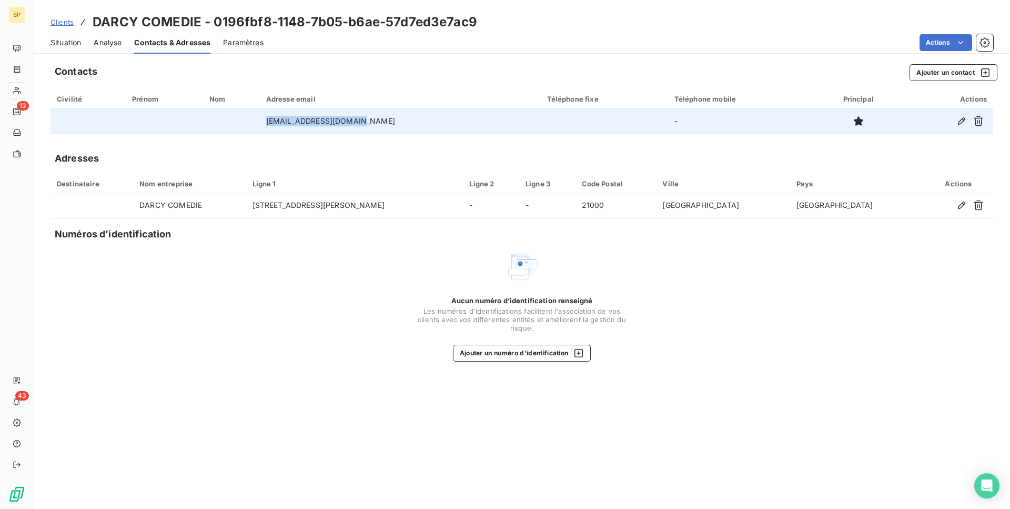
drag, startPoint x: 380, startPoint y: 126, endPoint x: 280, endPoint y: 113, distance: 101.2
click at [280, 113] on td "[EMAIL_ADDRESS][DOMAIN_NAME]" at bounding box center [400, 120] width 281 height 25
copy td "[EMAIL_ADDRESS][DOMAIN_NAME]"
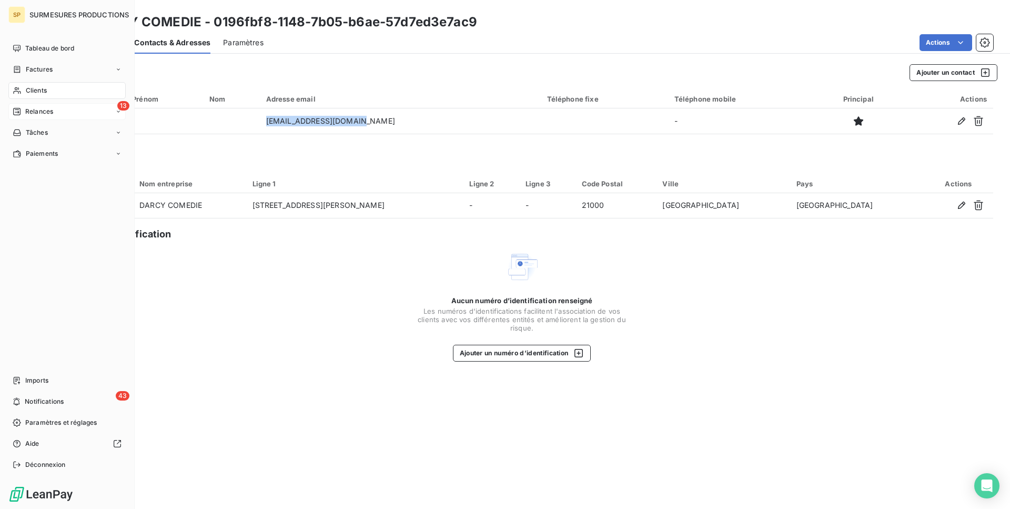
click at [21, 108] on icon at bounding box center [17, 111] width 8 height 8
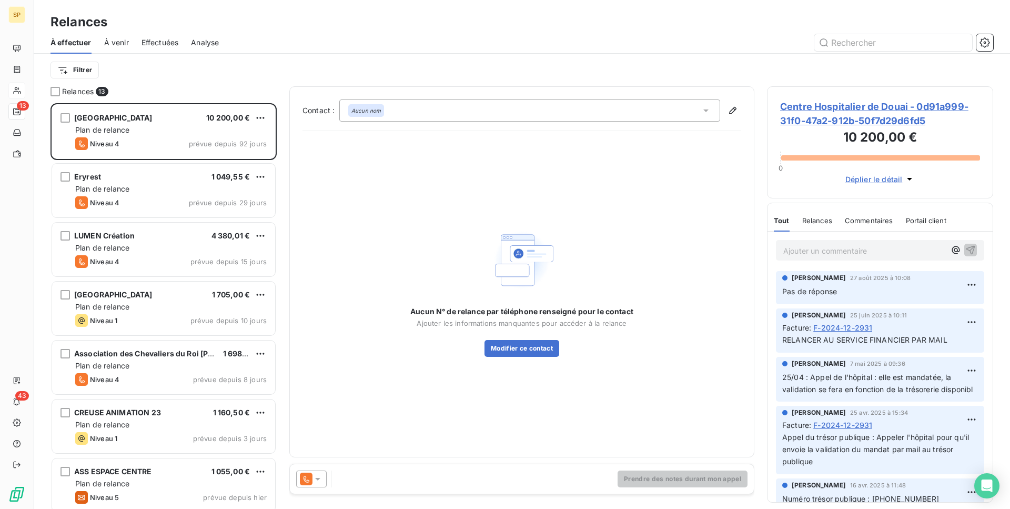
scroll to position [361, 0]
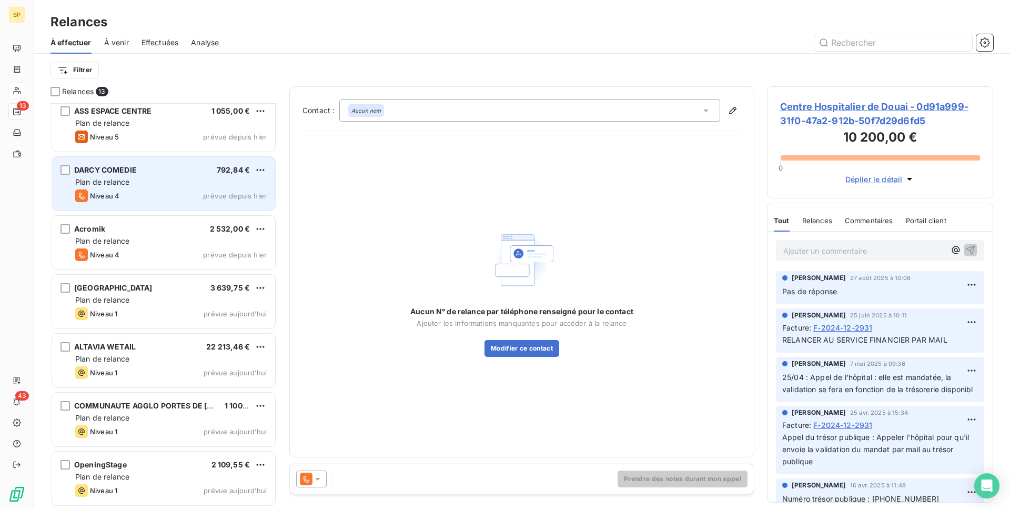
click at [157, 168] on div "DARCY COMEDIE 792,84 €" at bounding box center [170, 169] width 191 height 9
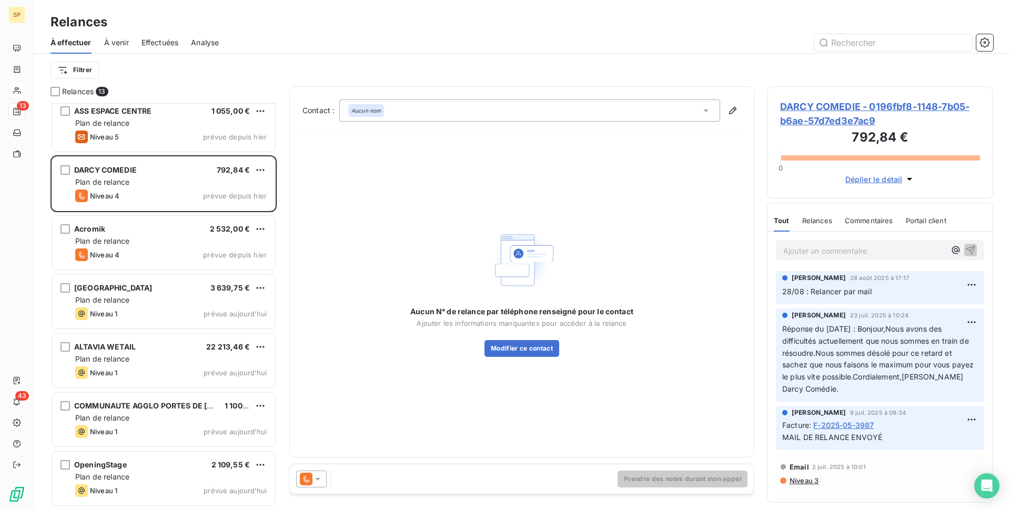
click at [812, 117] on span "DARCY COMEDIE - 0196fbf8-1148-7b05-b6ae-57d7ed3e7ac9" at bounding box center [880, 113] width 200 height 28
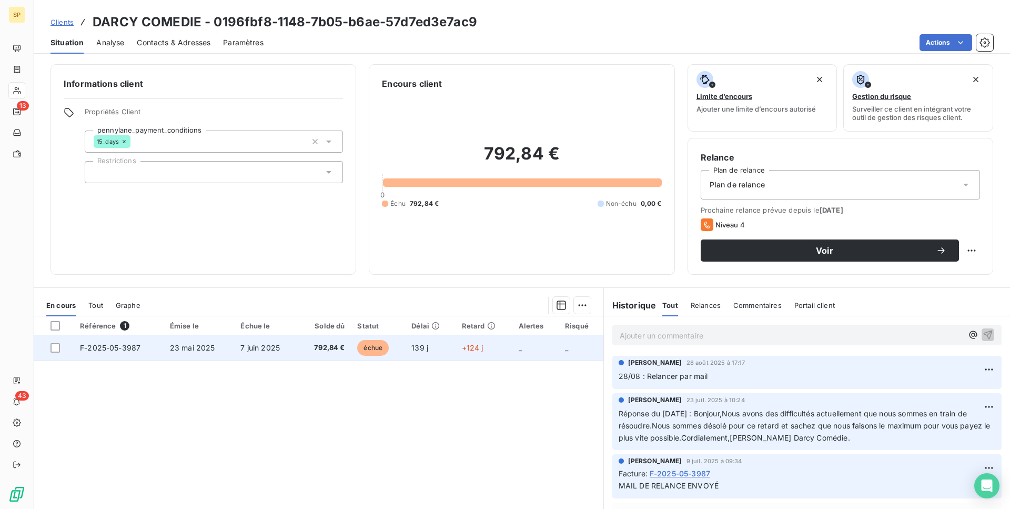
click at [200, 350] on td "23 mai 2025" at bounding box center [199, 347] width 71 height 25
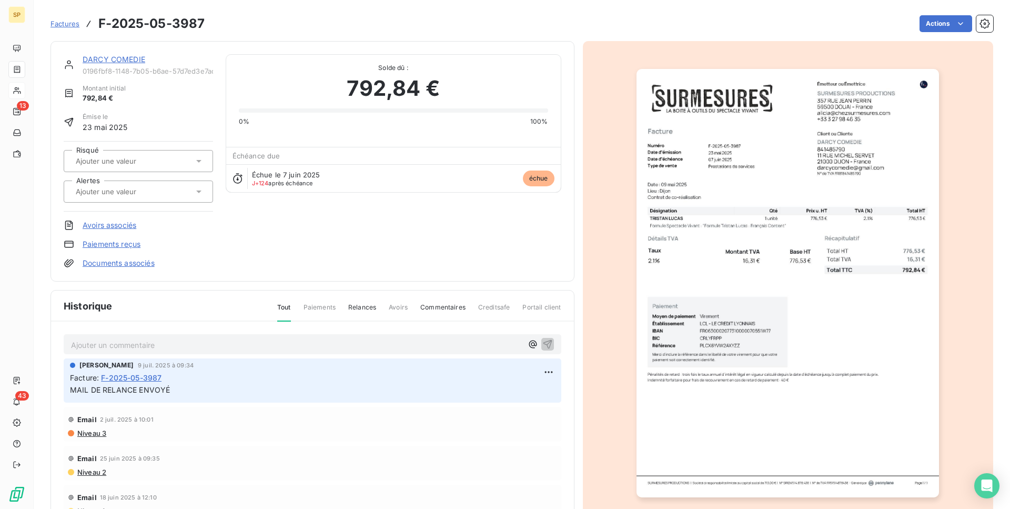
click at [869, 344] on img "button" at bounding box center [787, 283] width 302 height 428
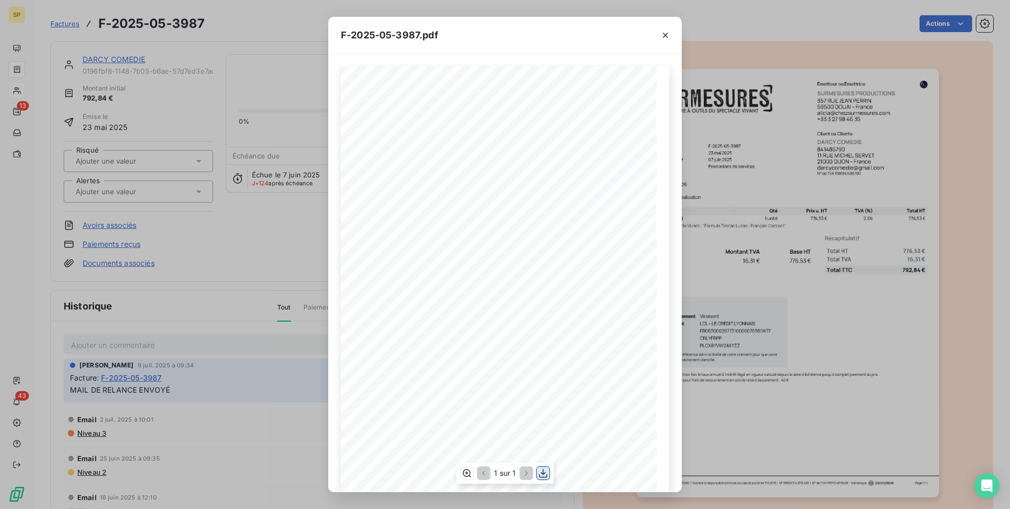
click at [540, 477] on icon "button" at bounding box center [543, 473] width 11 height 11
click at [663, 33] on icon "button" at bounding box center [665, 35] width 5 height 5
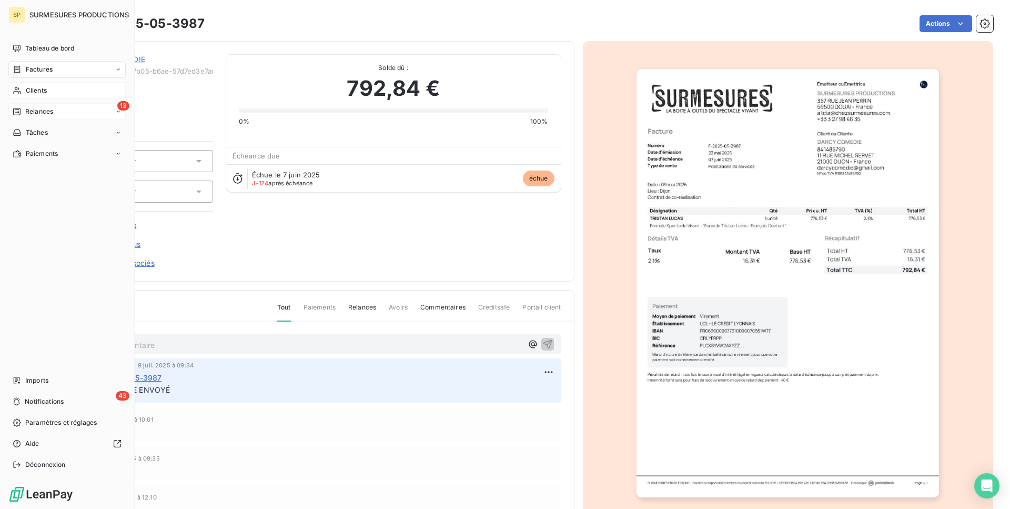
click at [27, 110] on span "Relances" at bounding box center [39, 111] width 28 height 9
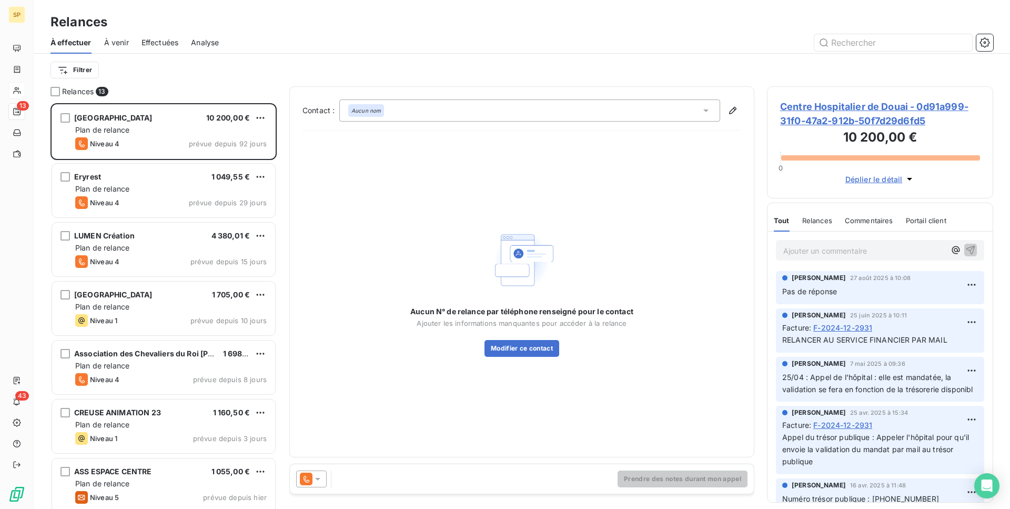
scroll to position [361, 0]
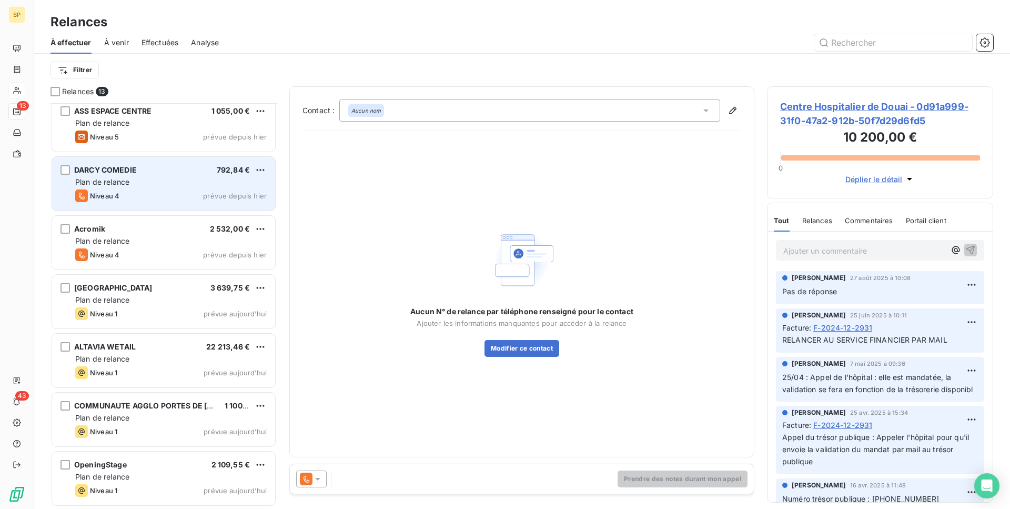
click at [196, 175] on div "DARCY COMEDIE 792,84 € Plan de relance Niveau 4 prévue depuis [DATE]" at bounding box center [163, 184] width 223 height 54
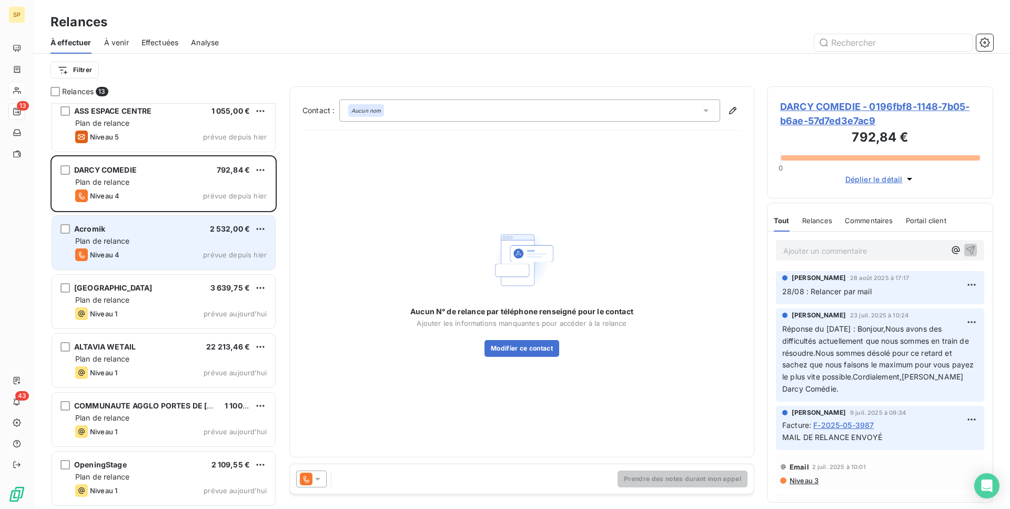
click at [201, 233] on div "Acromik 2 532,00 €" at bounding box center [170, 228] width 191 height 9
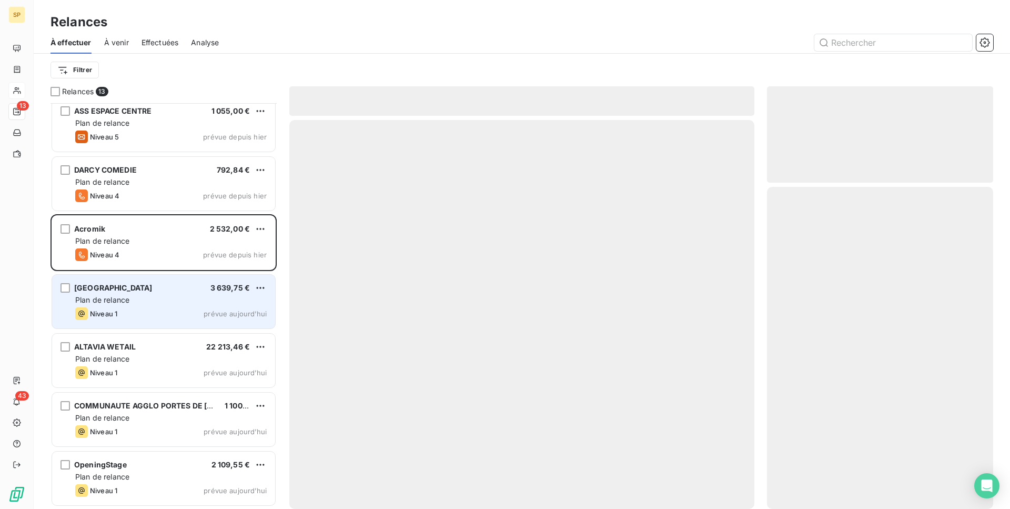
click at [145, 309] on div "Niveau 1 prévue aujourd’hui" at bounding box center [170, 313] width 191 height 13
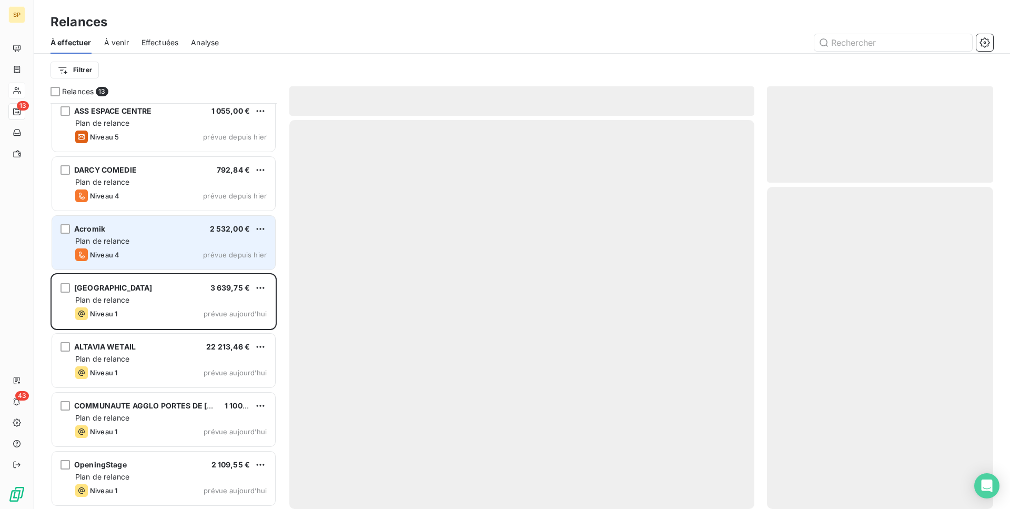
click at [152, 241] on div "Plan de relance" at bounding box center [170, 241] width 191 height 11
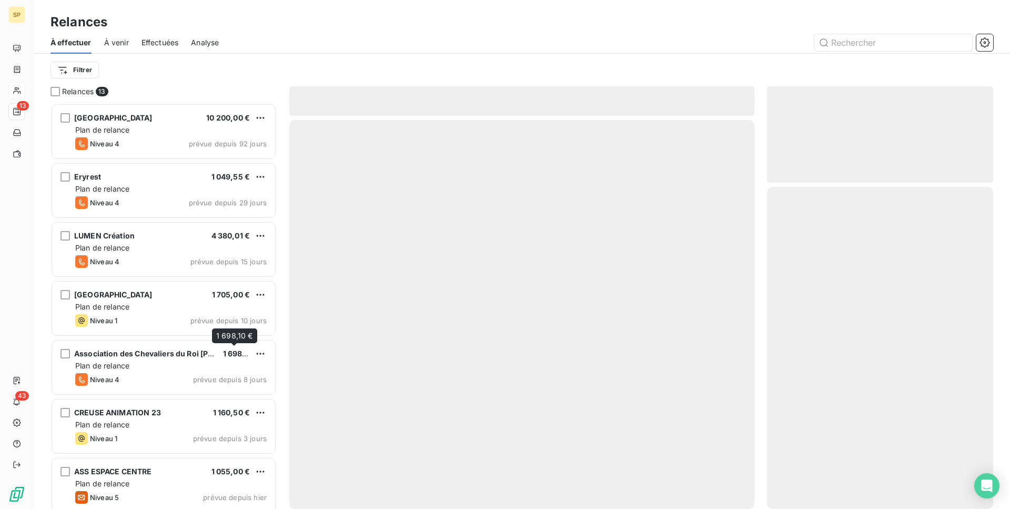
scroll to position [361, 0]
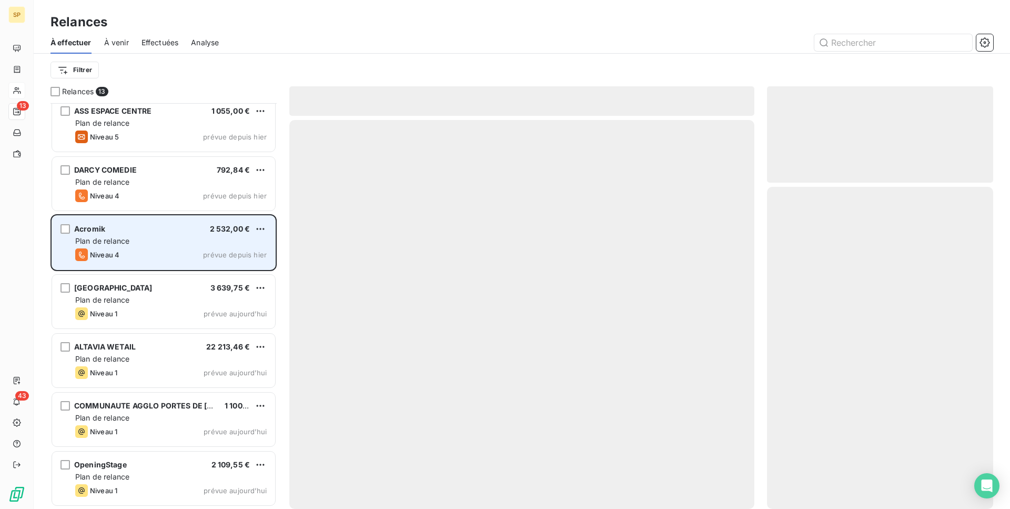
click at [199, 241] on div "Plan de relance" at bounding box center [170, 241] width 191 height 11
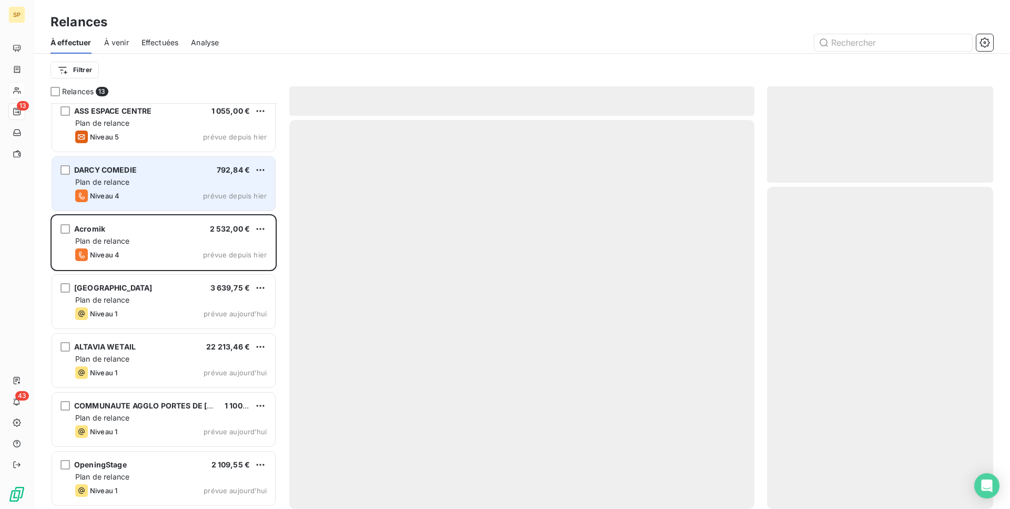
click at [206, 177] on div "Plan de relance" at bounding box center [170, 182] width 191 height 11
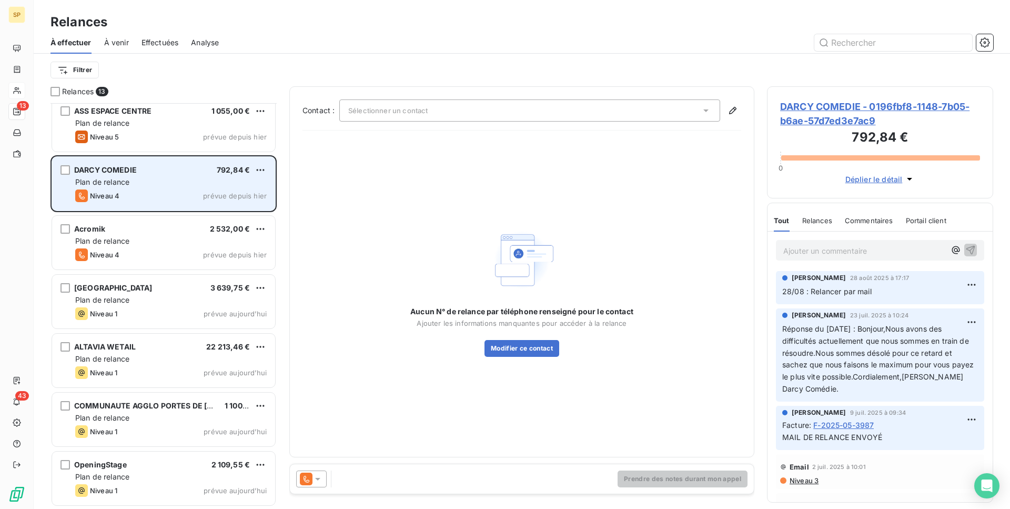
click at [211, 209] on div "DARCY COMEDIE 792,84 € Plan de relance Niveau 4 prévue depuis [DATE]" at bounding box center [163, 184] width 223 height 54
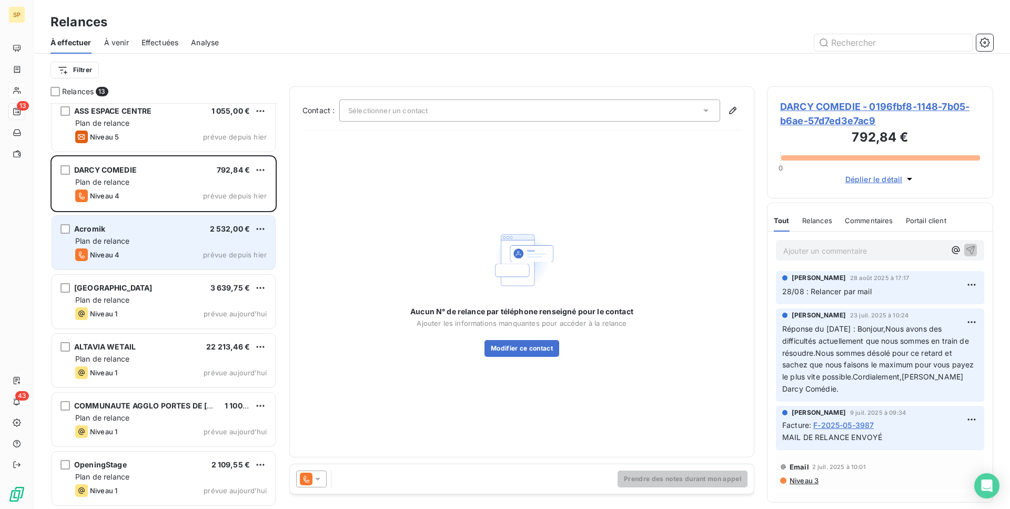
click at [215, 251] on span "prévue depuis hier" at bounding box center [235, 254] width 64 height 8
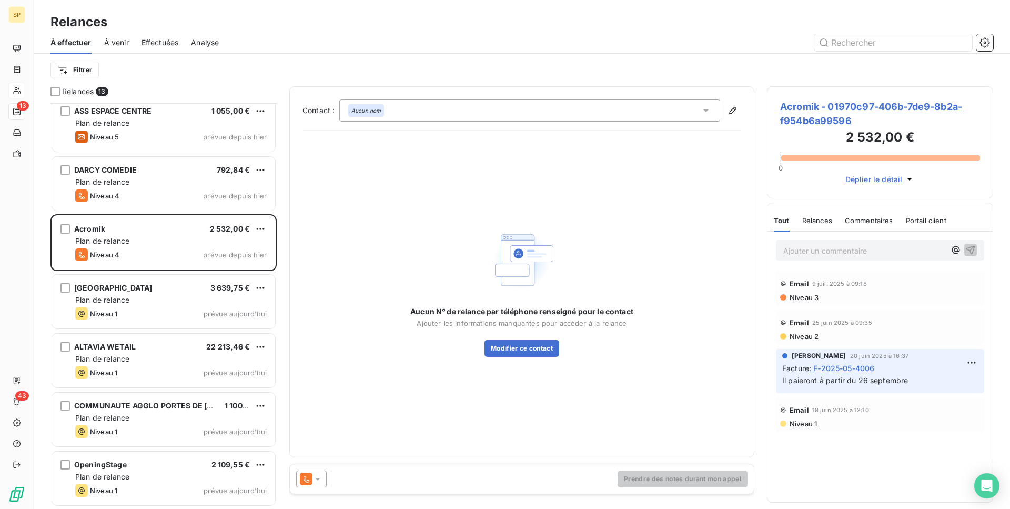
click at [798, 106] on span "Acromik - 01970c97-406b-7de9-8b2a-f954b6a99596" at bounding box center [880, 113] width 200 height 28
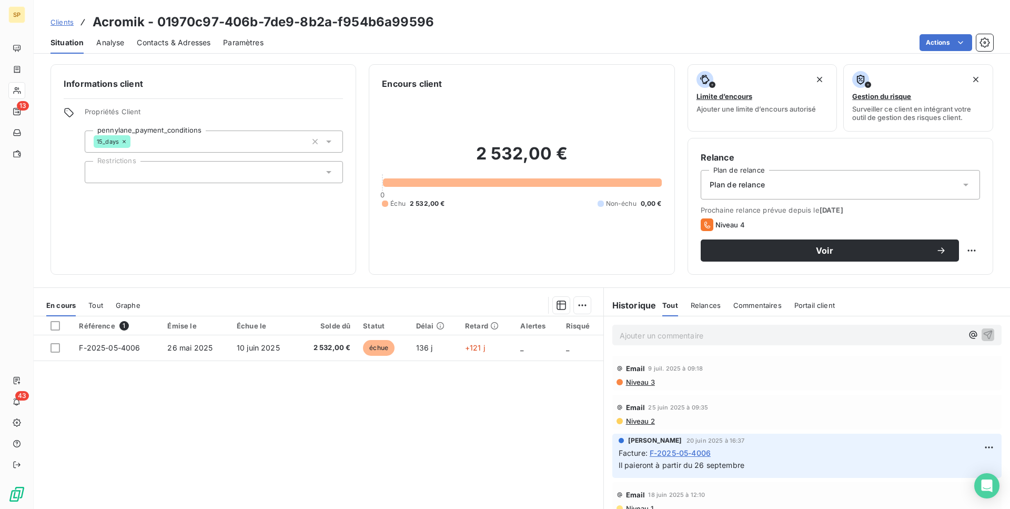
click at [107, 41] on span "Analyse" at bounding box center [110, 42] width 28 height 11
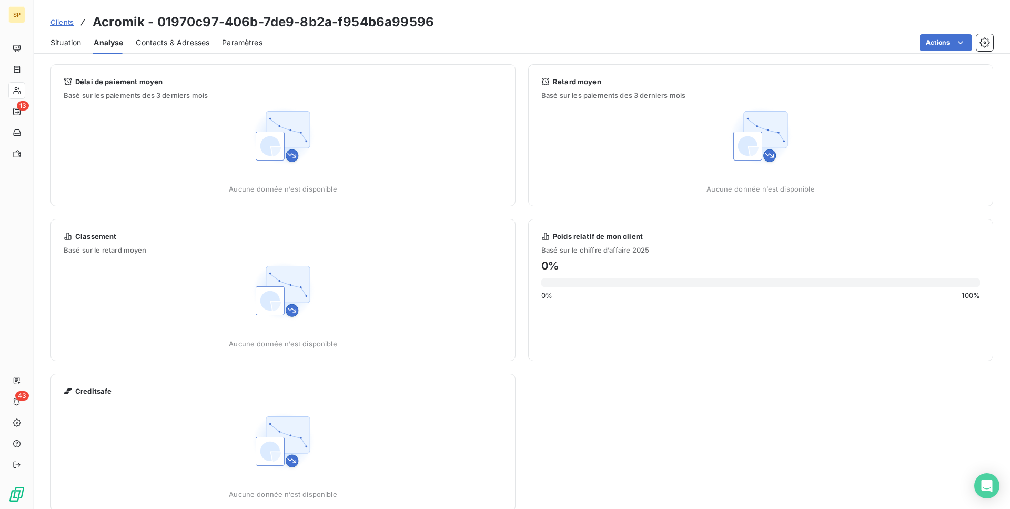
click at [166, 42] on span "Contacts & Adresses" at bounding box center [173, 42] width 74 height 11
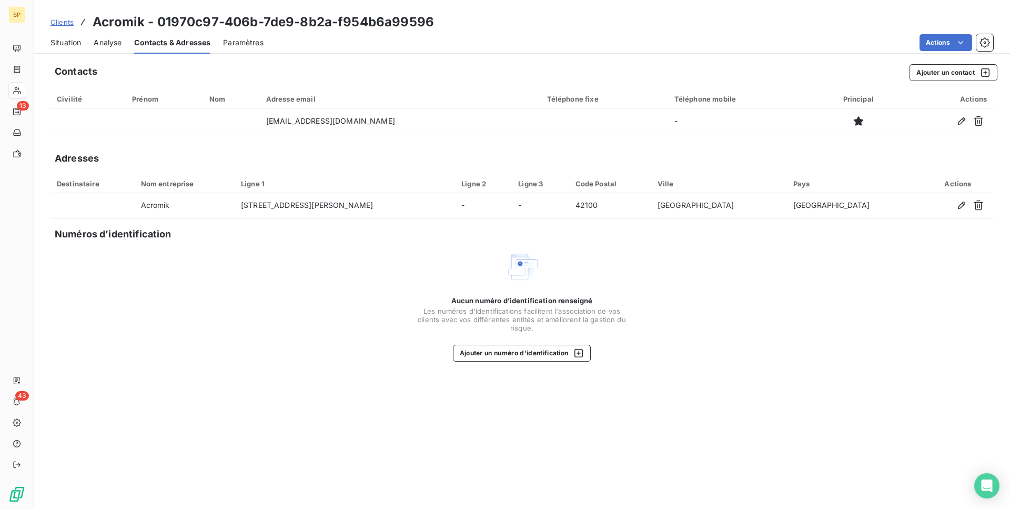
click at [69, 43] on span "Situation" at bounding box center [65, 42] width 31 height 11
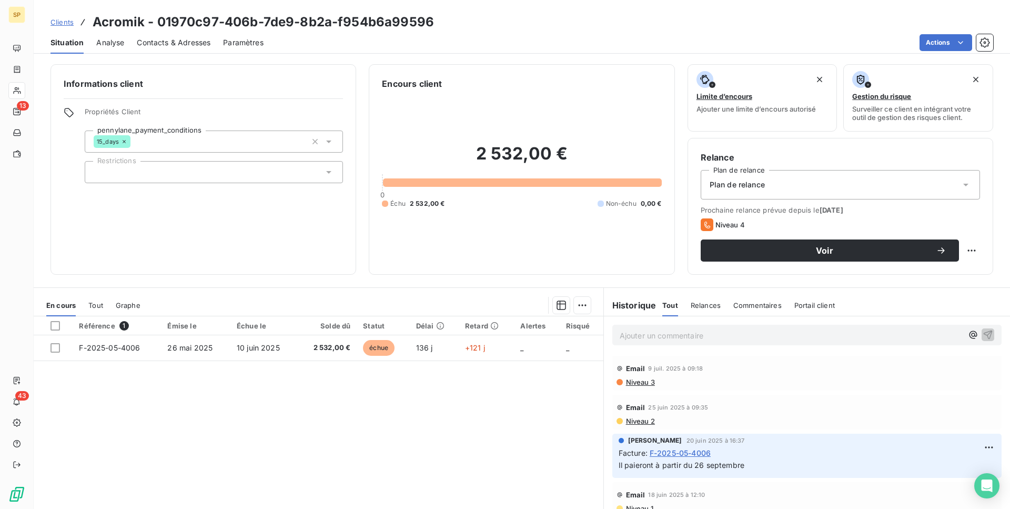
click at [174, 45] on span "Contacts & Adresses" at bounding box center [174, 42] width 74 height 11
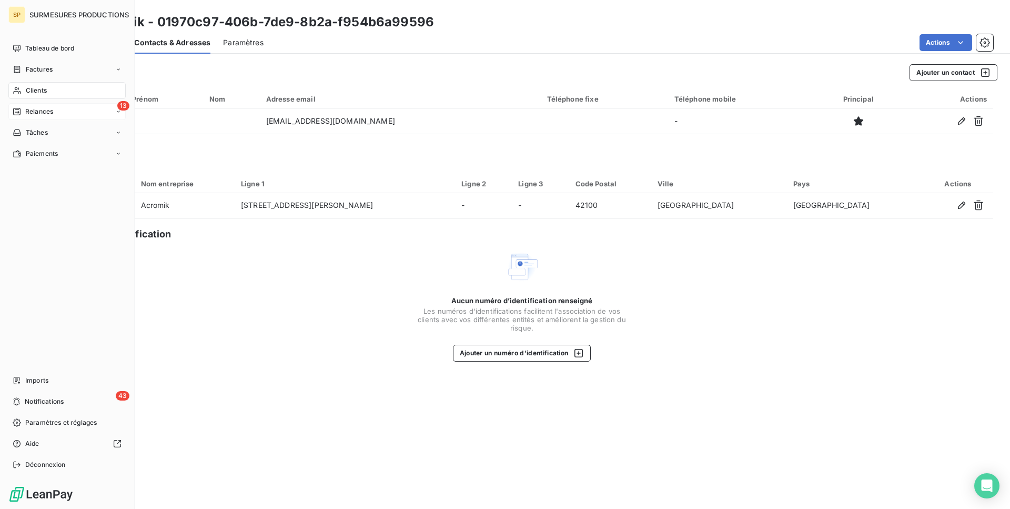
click at [29, 113] on span "Relances" at bounding box center [39, 111] width 28 height 9
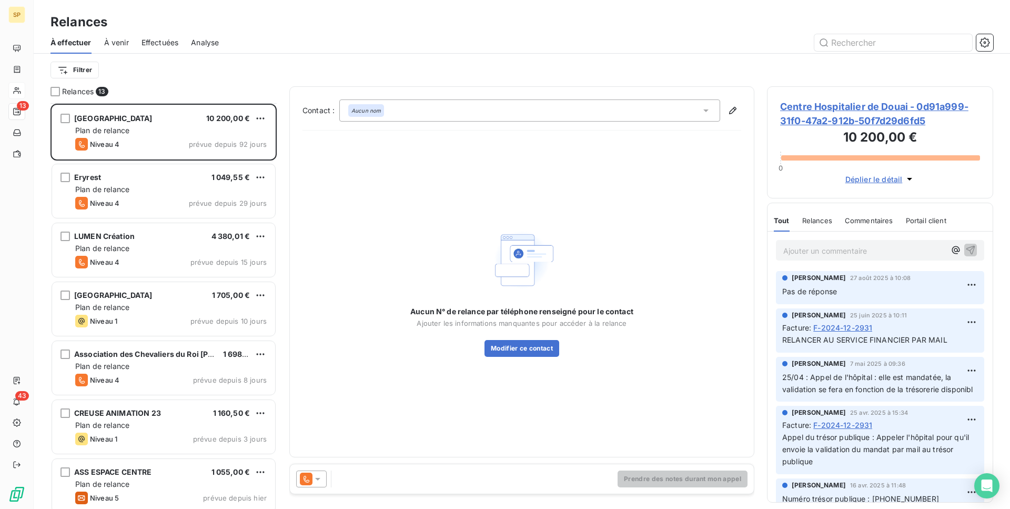
scroll to position [361, 0]
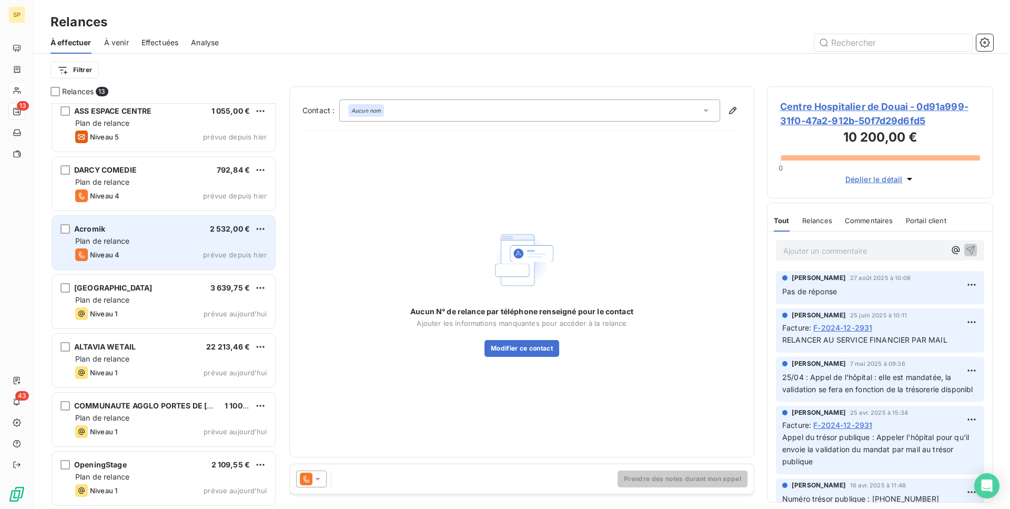
click at [170, 257] on div "Niveau 4 prévue depuis hier" at bounding box center [170, 254] width 191 height 13
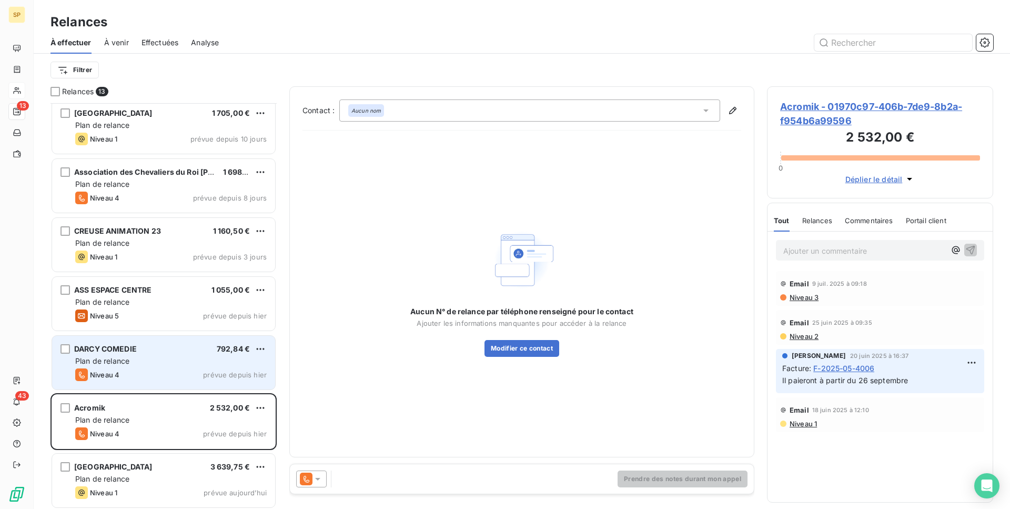
scroll to position [166, 0]
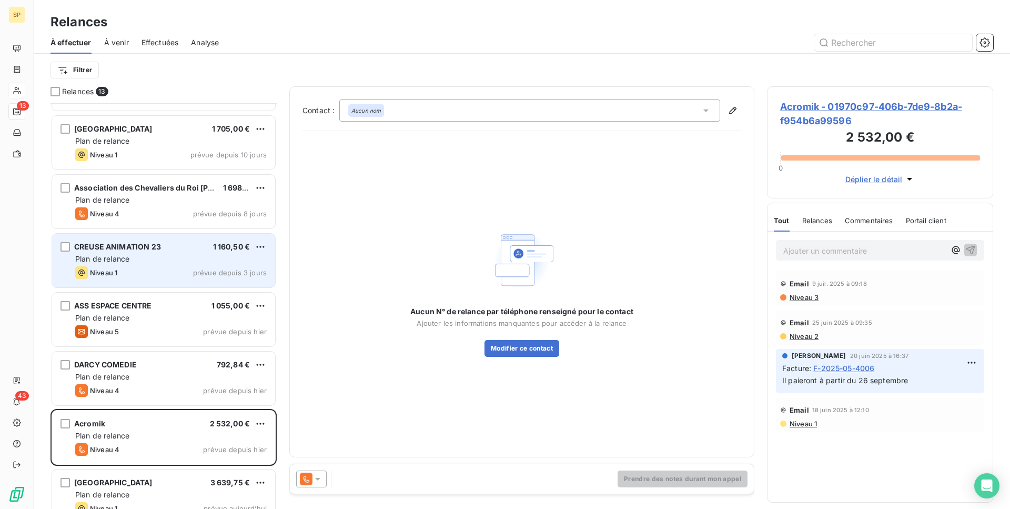
click at [202, 284] on div "CREUSE ANIMATION 23 1 160,50 € Plan de relance Niveau 1 prévue depuis 3 jours" at bounding box center [163, 261] width 223 height 54
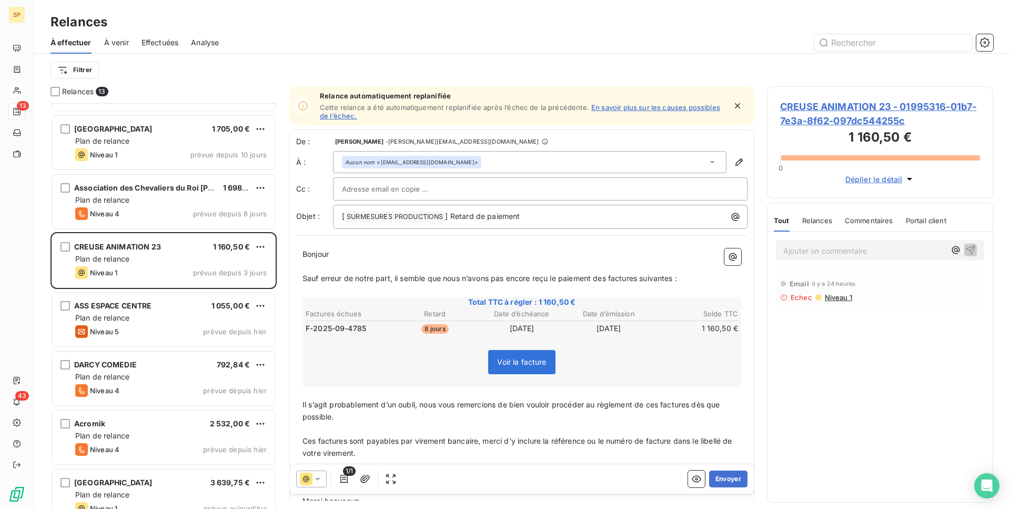
click at [865, 113] on span "CREUSE ANIMATION 23 - 01995316-01b7-7e3a-8f62-097dc544255c" at bounding box center [880, 113] width 200 height 28
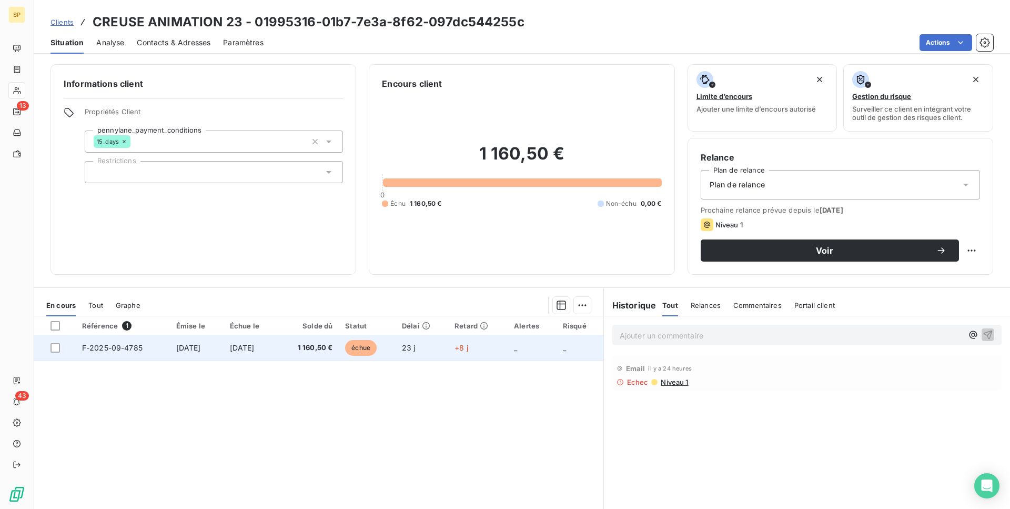
click at [271, 357] on td "[DATE]" at bounding box center [251, 347] width 54 height 25
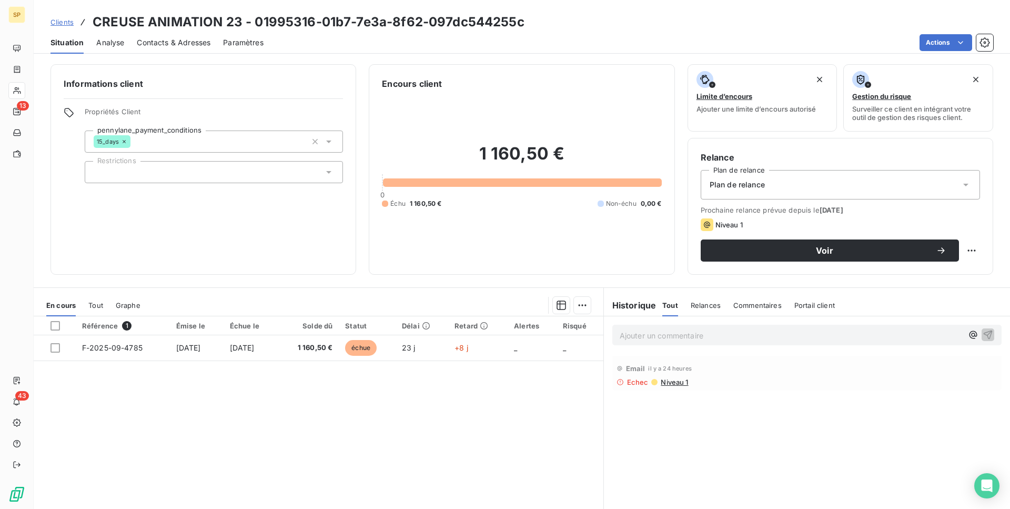
click at [167, 41] on span "Contacts & Adresses" at bounding box center [174, 42] width 74 height 11
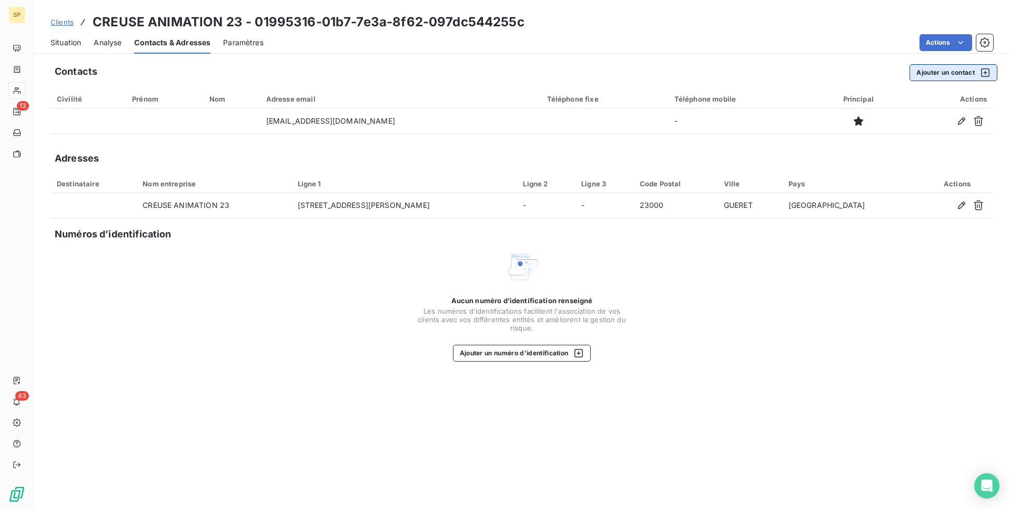
click at [982, 76] on icon "button" at bounding box center [985, 72] width 8 height 8
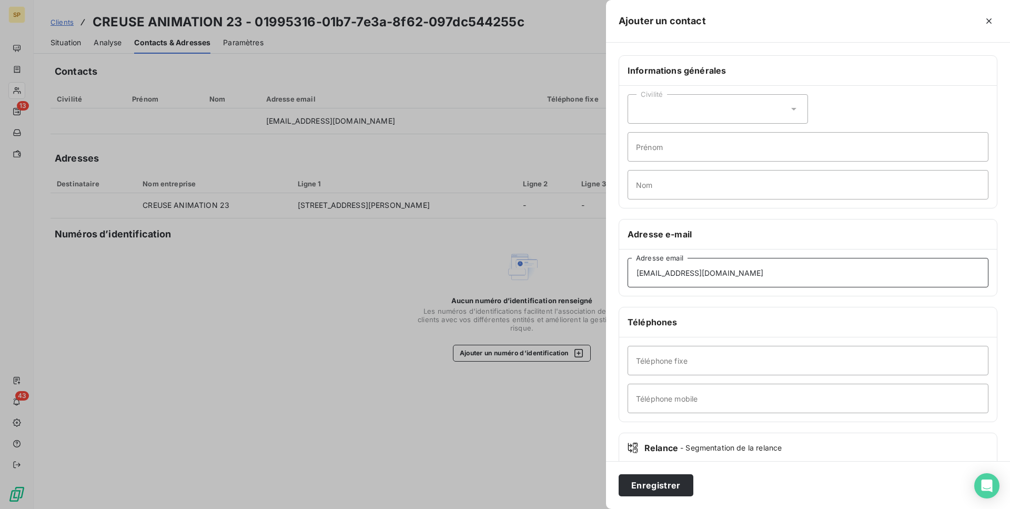
type input "[EMAIL_ADDRESS][DOMAIN_NAME]"
click at [655, 485] on button "Enregistrer" at bounding box center [656, 485] width 75 height 22
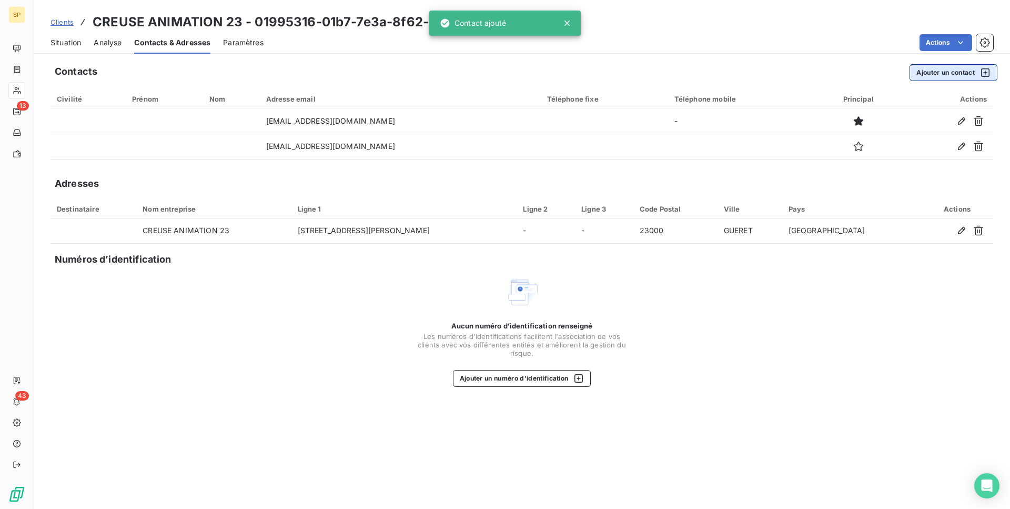
click at [978, 69] on div "button" at bounding box center [983, 72] width 16 height 11
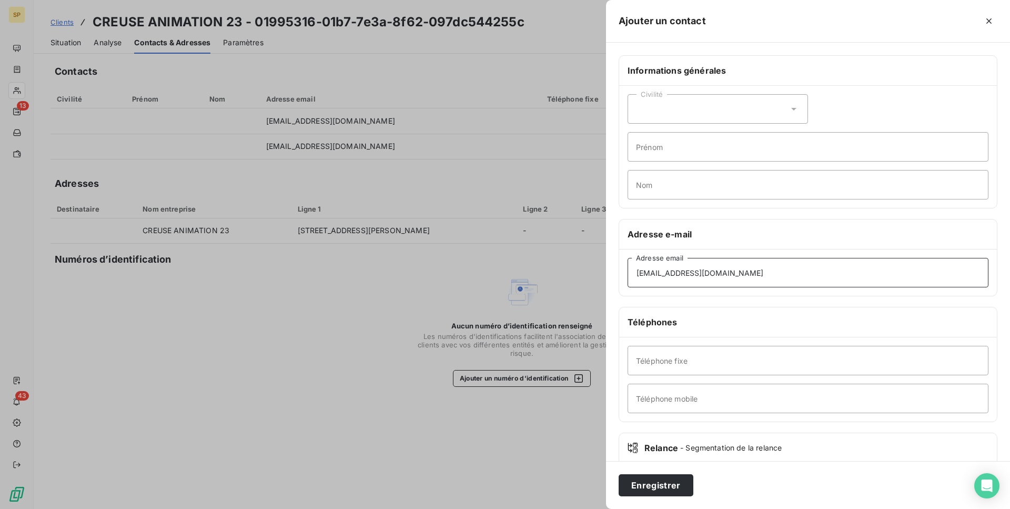
type input "[EMAIL_ADDRESS][DOMAIN_NAME]"
click at [655, 485] on button "Enregistrer" at bounding box center [656, 485] width 75 height 22
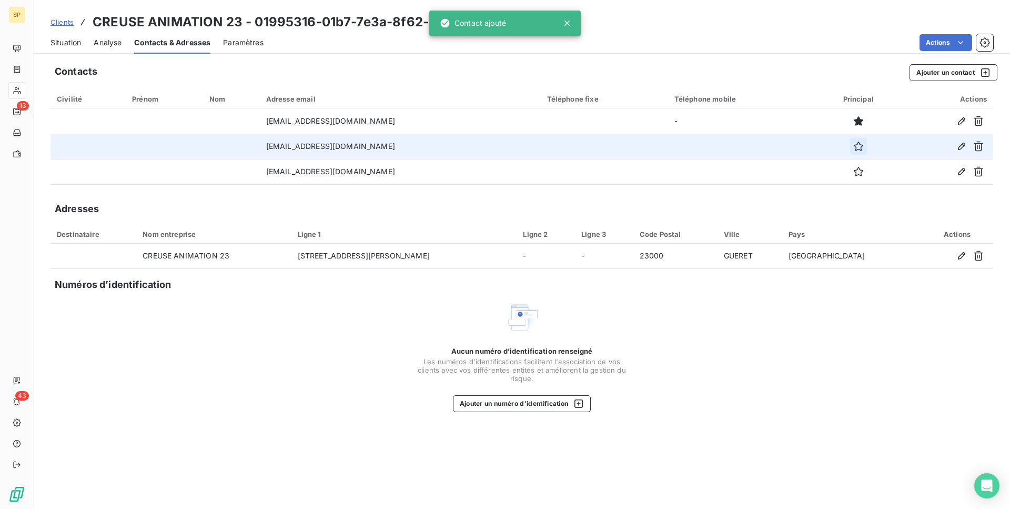
click at [854, 148] on icon "button" at bounding box center [858, 145] width 9 height 9
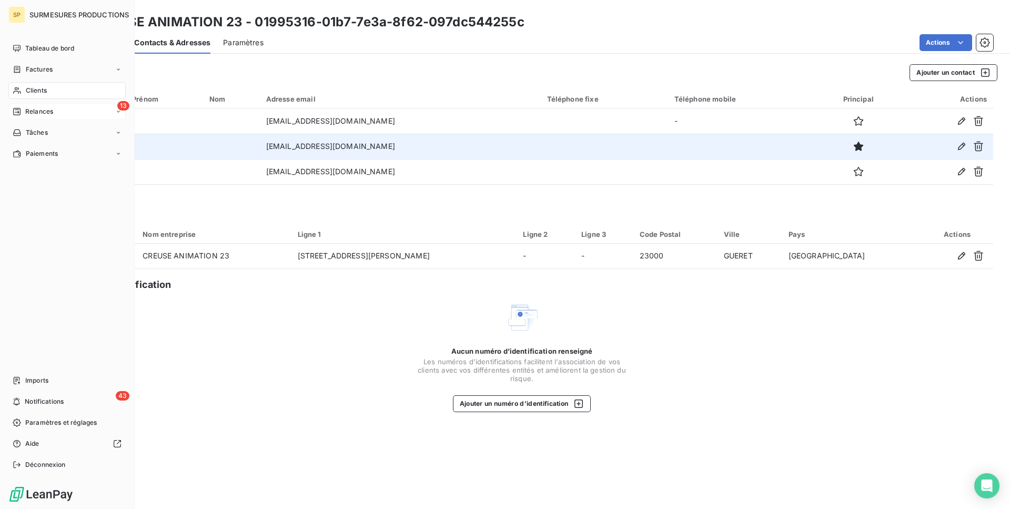
click at [24, 115] on div "Relances" at bounding box center [33, 111] width 40 height 9
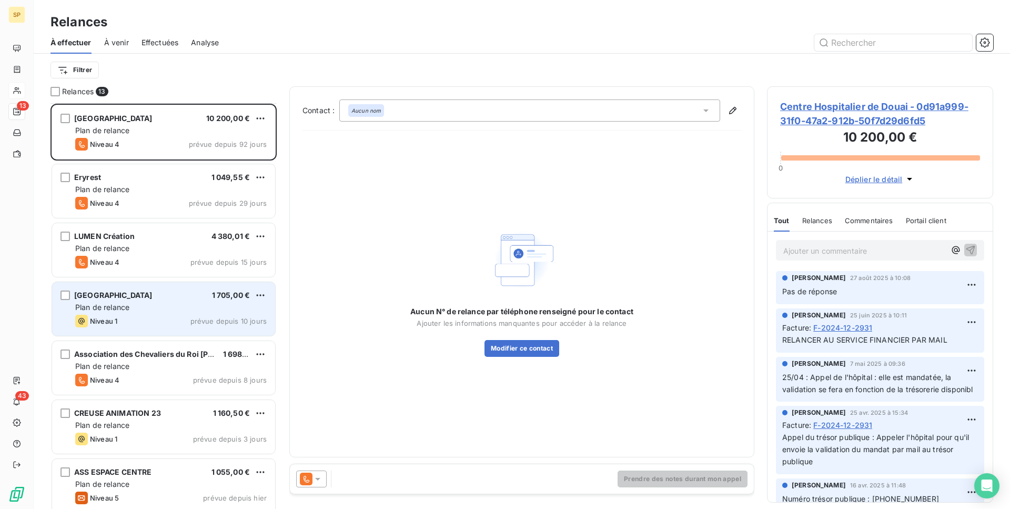
scroll to position [99, 0]
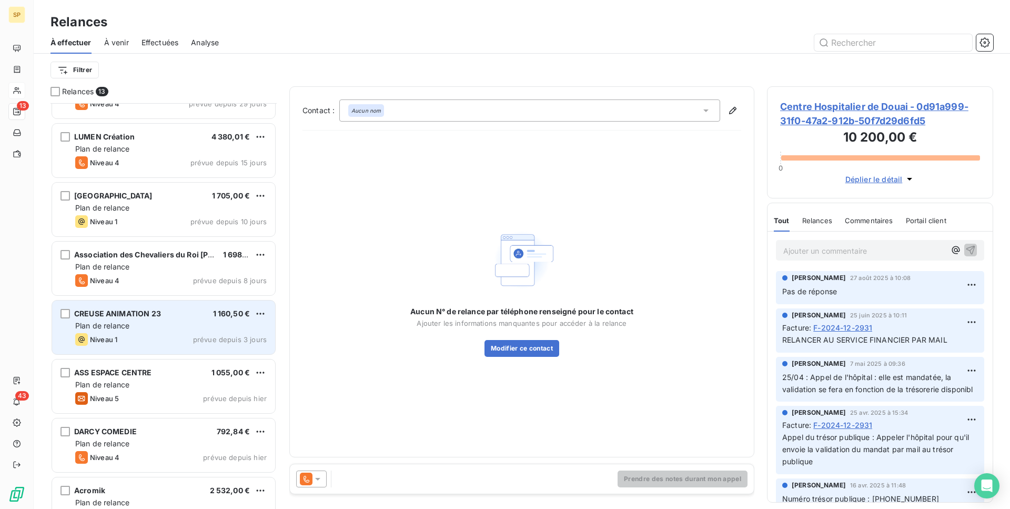
click at [184, 334] on div "Niveau 1 prévue depuis 3 jours" at bounding box center [170, 339] width 191 height 13
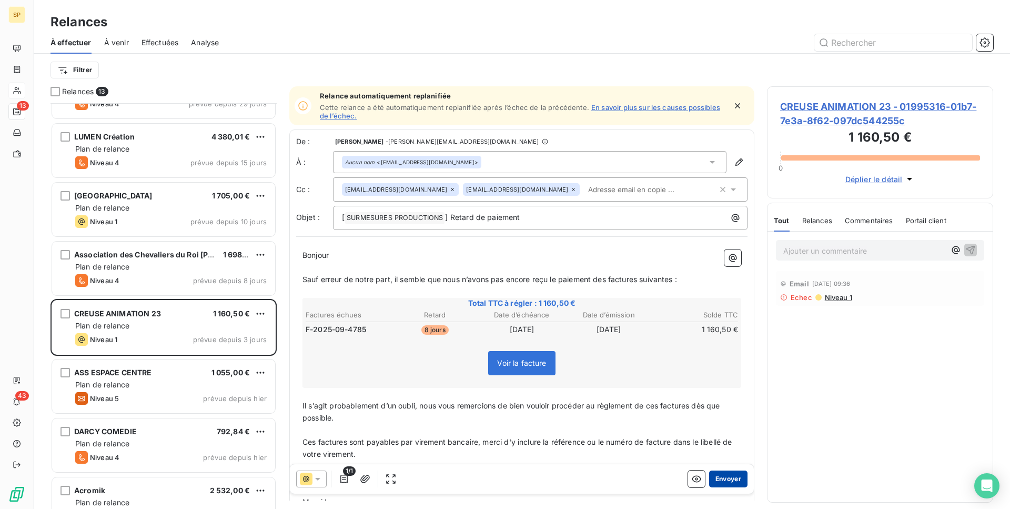
click at [716, 480] on button "Envoyer" at bounding box center [728, 478] width 38 height 17
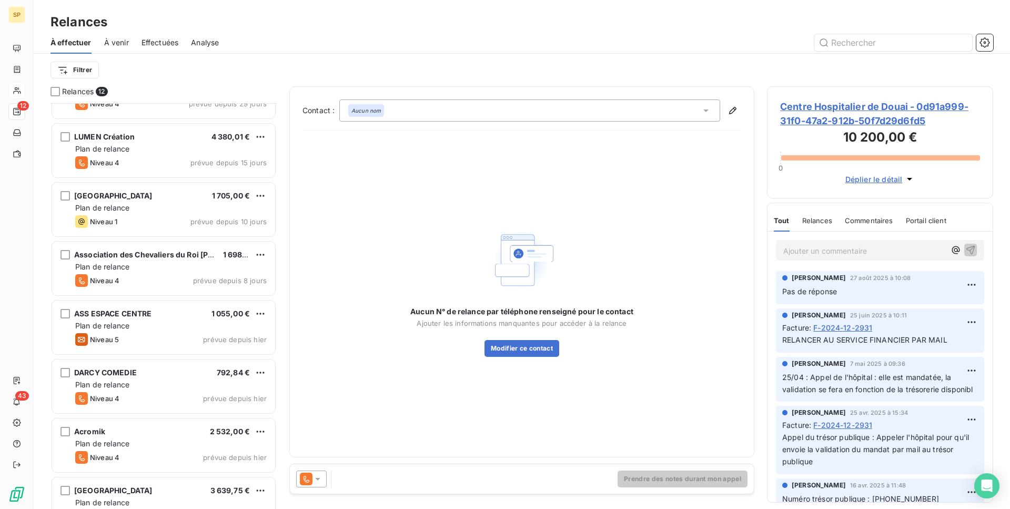
click at [14, 88] on icon at bounding box center [17, 90] width 9 height 8
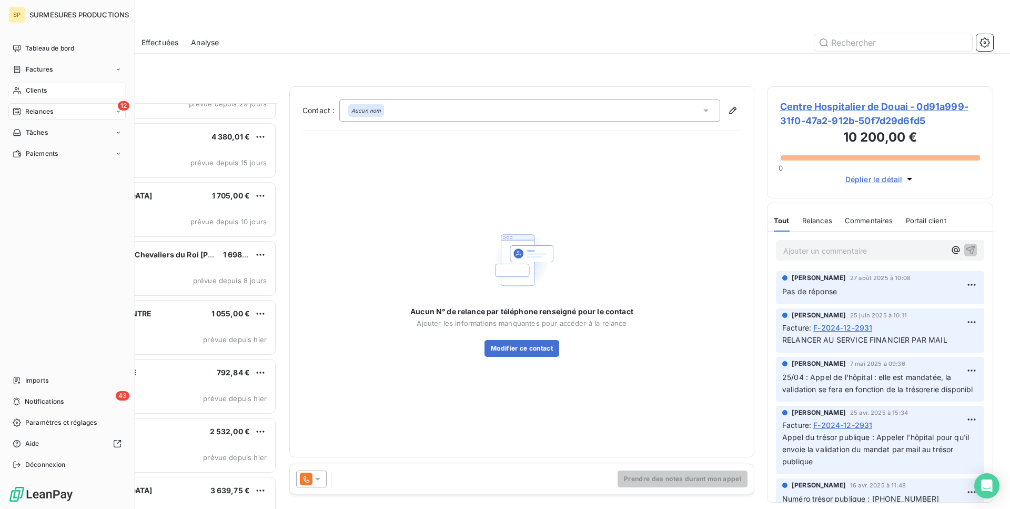
click at [14, 88] on icon at bounding box center [17, 90] width 9 height 8
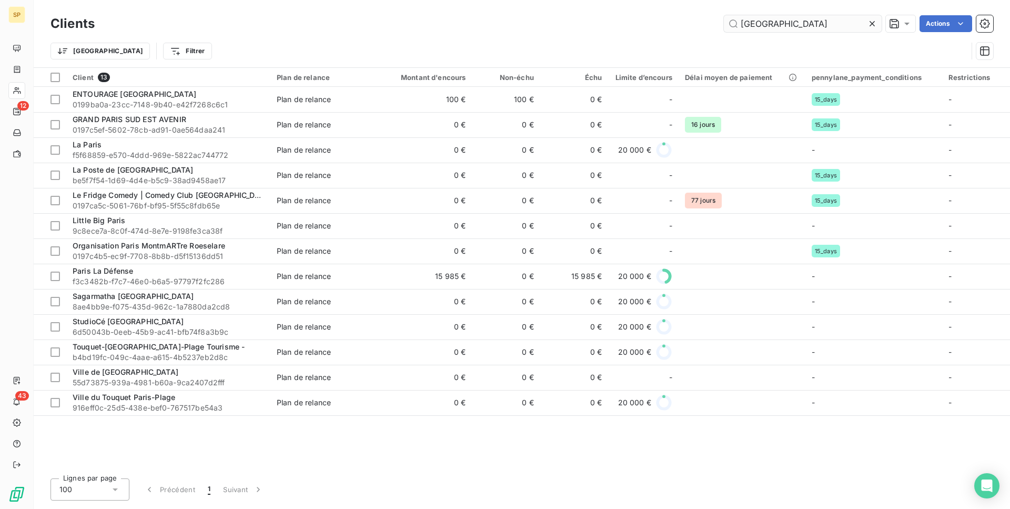
click at [741, 18] on input "[GEOGRAPHIC_DATA]" at bounding box center [803, 23] width 158 height 17
click at [709, 17] on div "PARIS Actions" at bounding box center [550, 23] width 886 height 17
drag, startPoint x: 781, startPoint y: 18, endPoint x: 733, endPoint y: 18, distance: 47.9
click at [733, 18] on input "[GEOGRAPHIC_DATA]" at bounding box center [803, 23] width 158 height 17
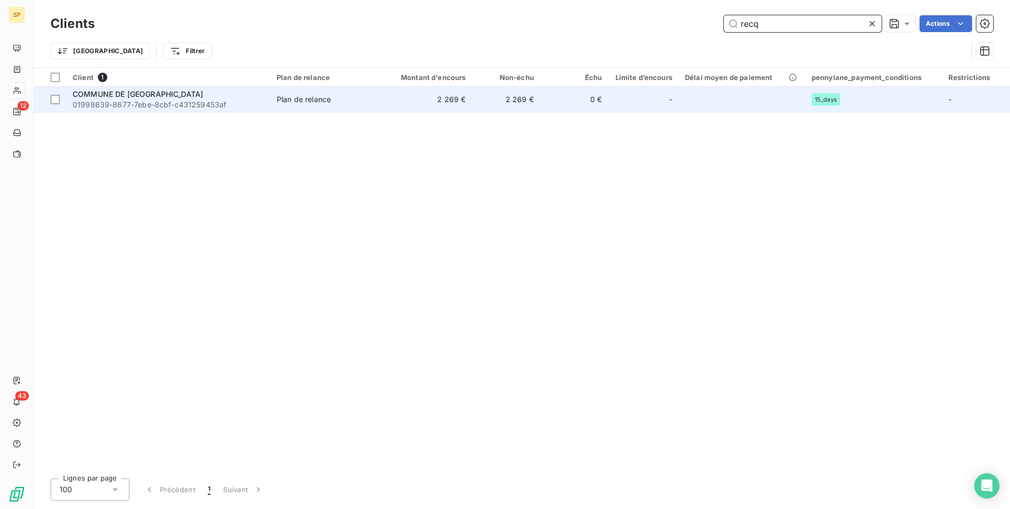
type input "recq"
click at [435, 104] on td "2 269 €" at bounding box center [426, 99] width 91 height 25
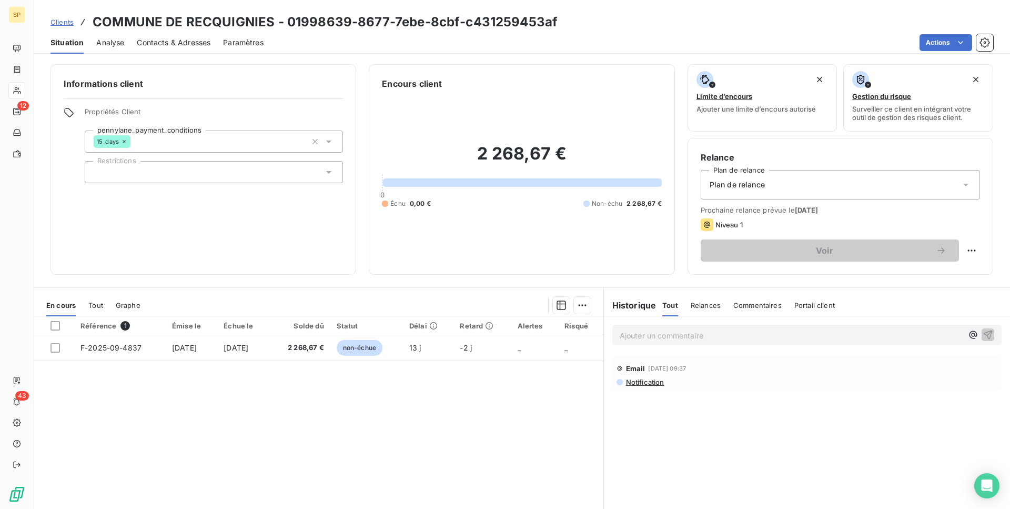
click at [666, 329] on p "Ajouter un commentaire ﻿" at bounding box center [791, 335] width 343 height 13
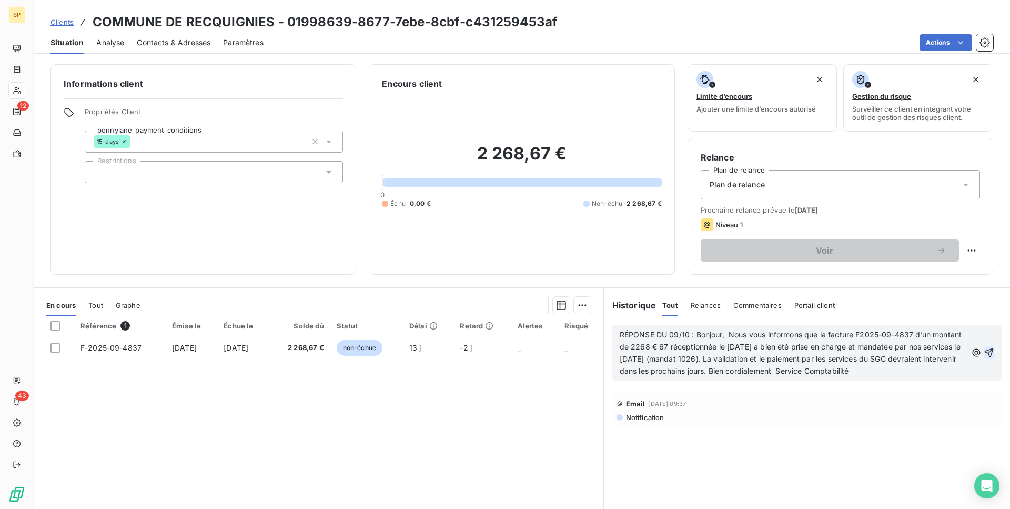
click at [984, 349] on icon "button" at bounding box center [989, 352] width 11 height 11
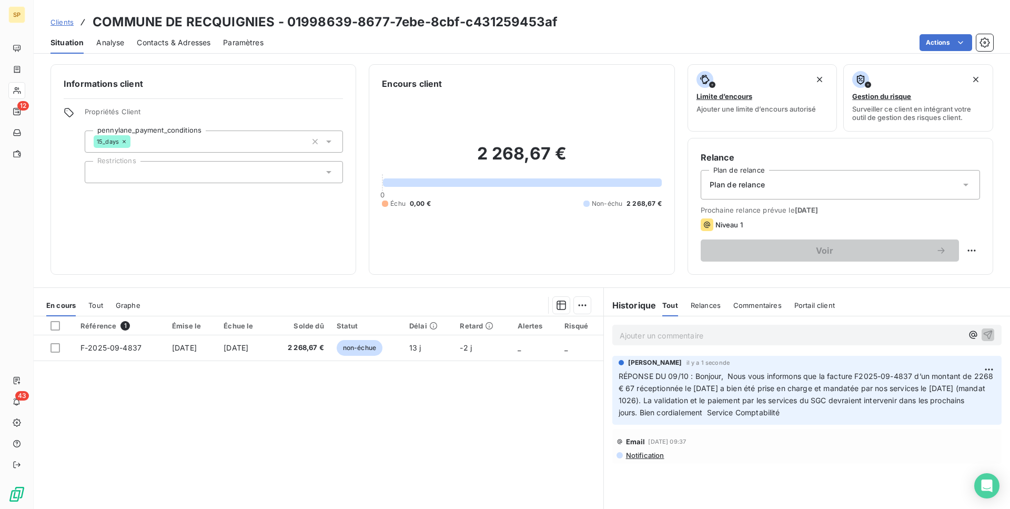
scroll to position [19, 0]
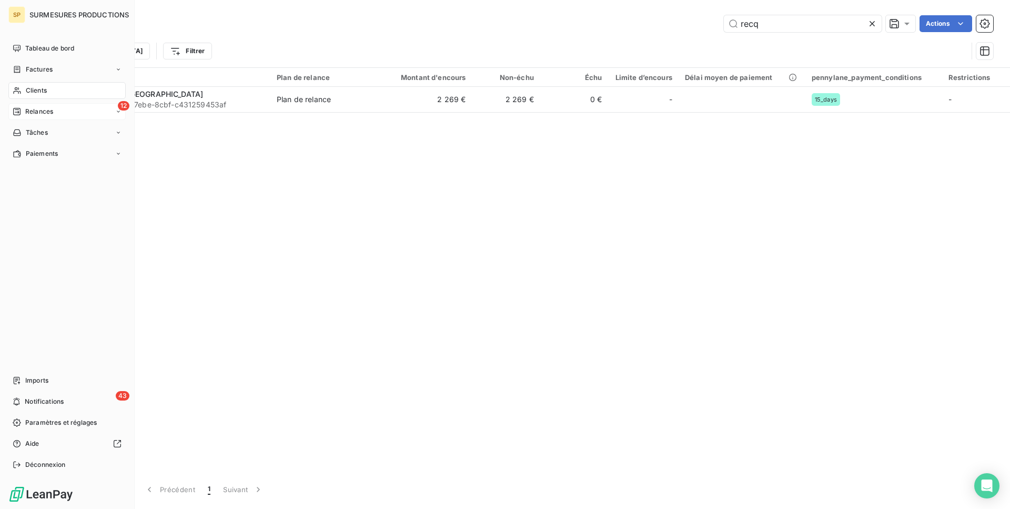
click at [28, 104] on div "12 Relances" at bounding box center [66, 111] width 117 height 17
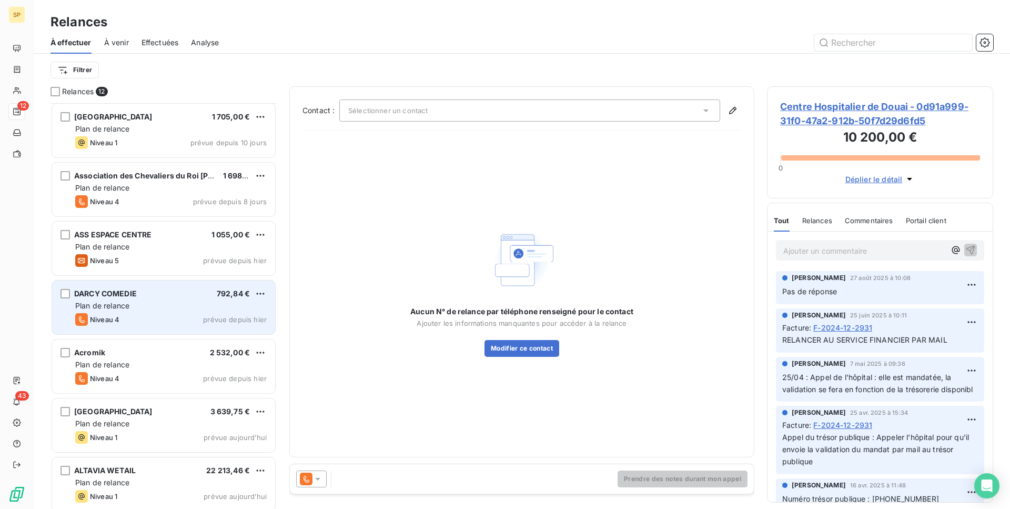
scroll to position [180, 0]
click at [179, 322] on div "Niveau 4 prévue depuis hier" at bounding box center [170, 317] width 191 height 13
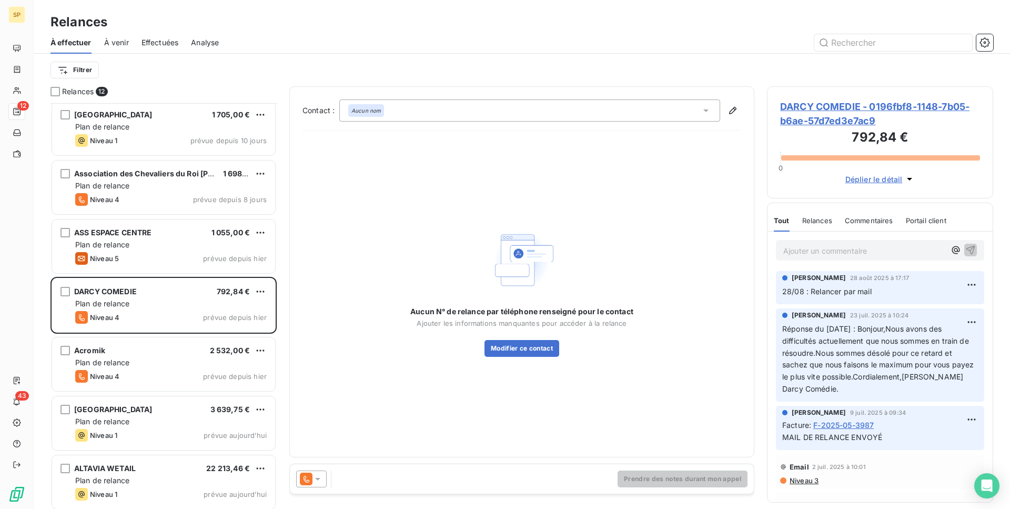
click at [878, 254] on p "Ajouter un commentaire ﻿" at bounding box center [864, 250] width 162 height 13
click at [889, 250] on p "RÉPONSE DU 09/10 :" at bounding box center [864, 250] width 162 height 12
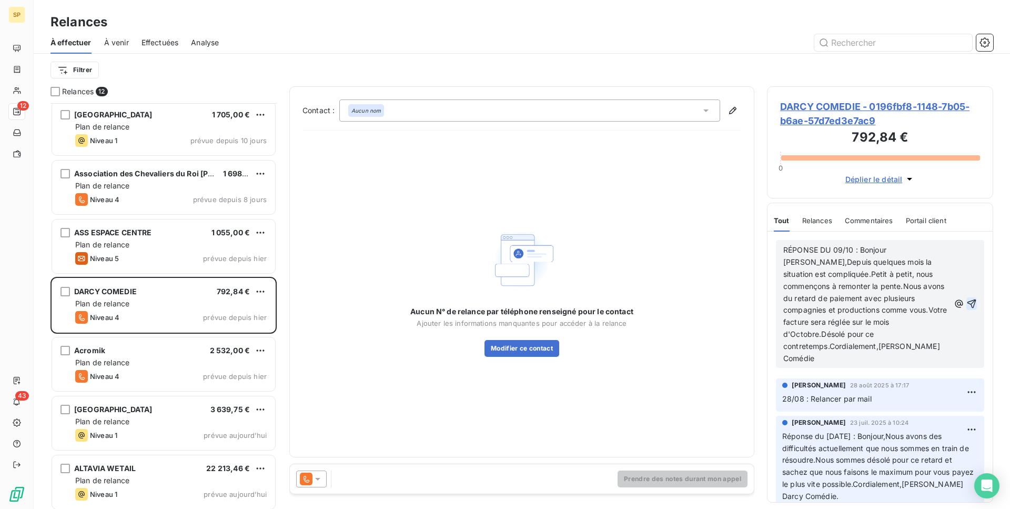
click at [967, 299] on icon "button" at bounding box center [971, 303] width 9 height 9
